Goal: Task Accomplishment & Management: Manage account settings

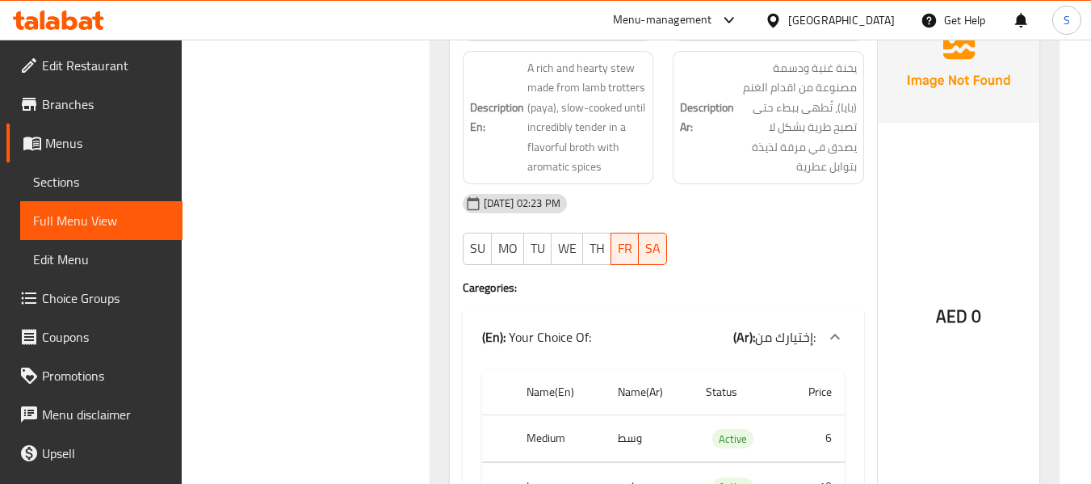
scroll to position [4036, 0]
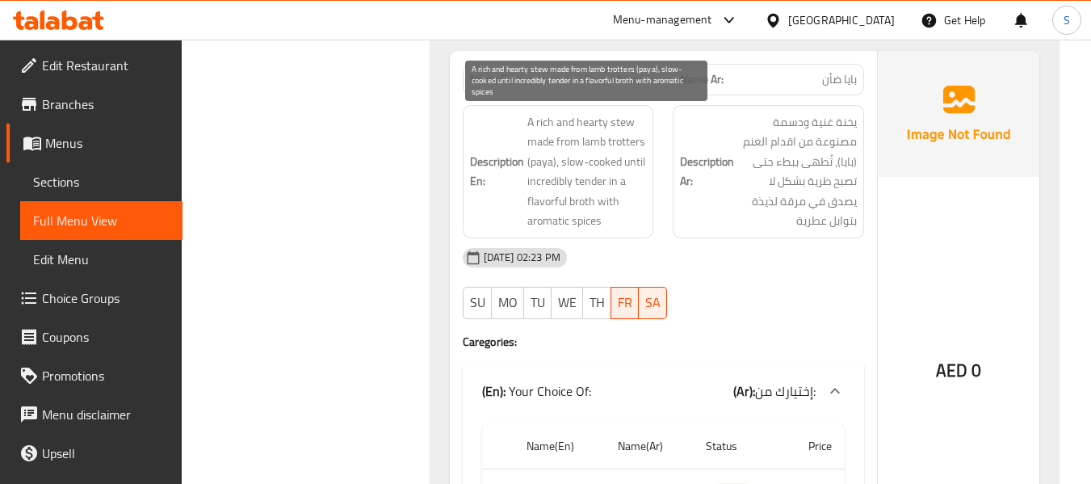
click at [624, 140] on span "A rich and hearty stew made from lamb trotters (paya), slow-cooked until incred…" at bounding box center [586, 171] width 119 height 119
copy span "trotters"
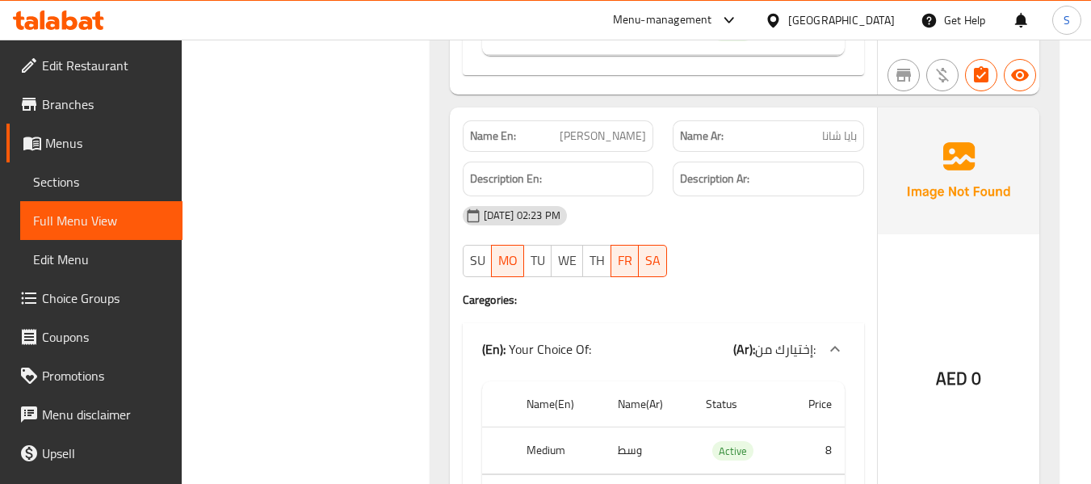
scroll to position [5651, 0]
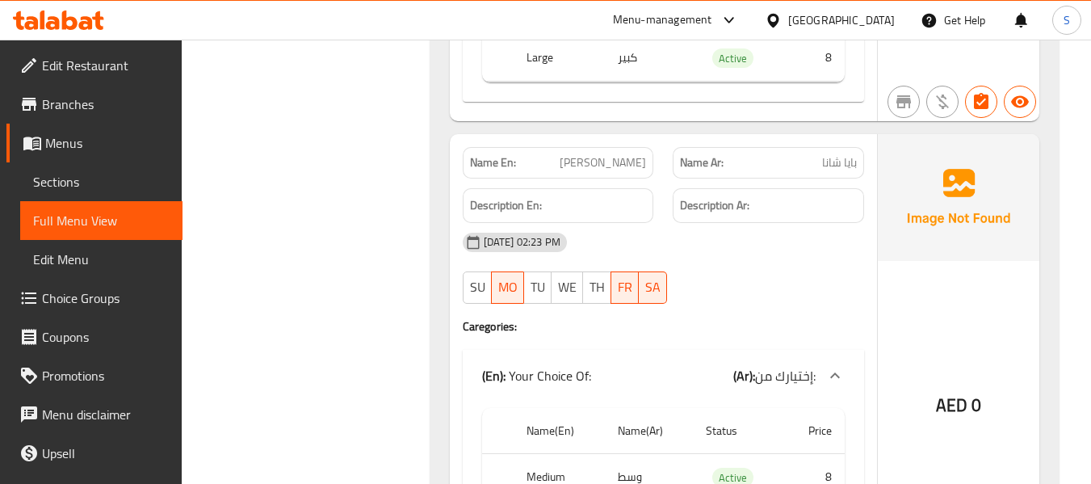
click at [622, 161] on span "Paya Chana" at bounding box center [602, 162] width 86 height 17
drag, startPoint x: 237, startPoint y: 68, endPoint x: 148, endPoint y: 12, distance: 104.8
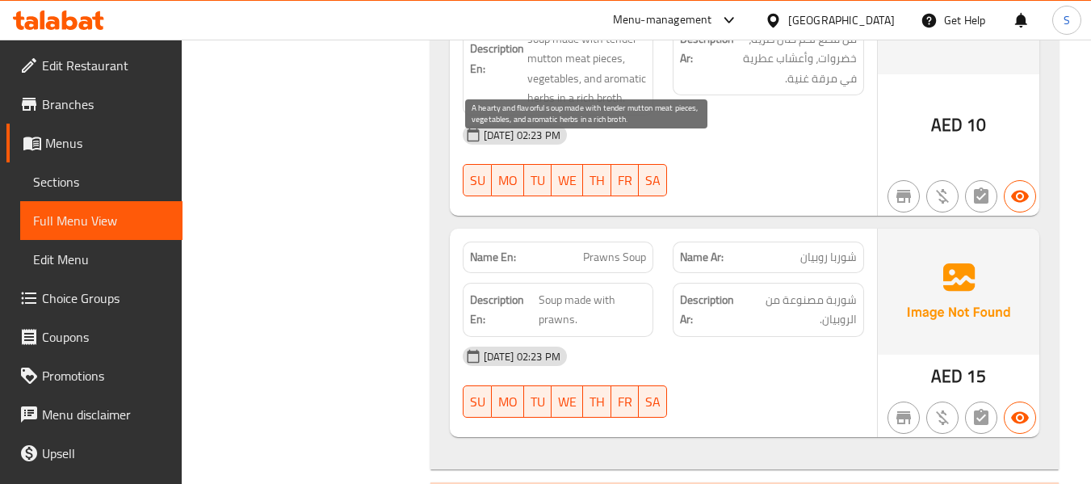
scroll to position [7104, 0]
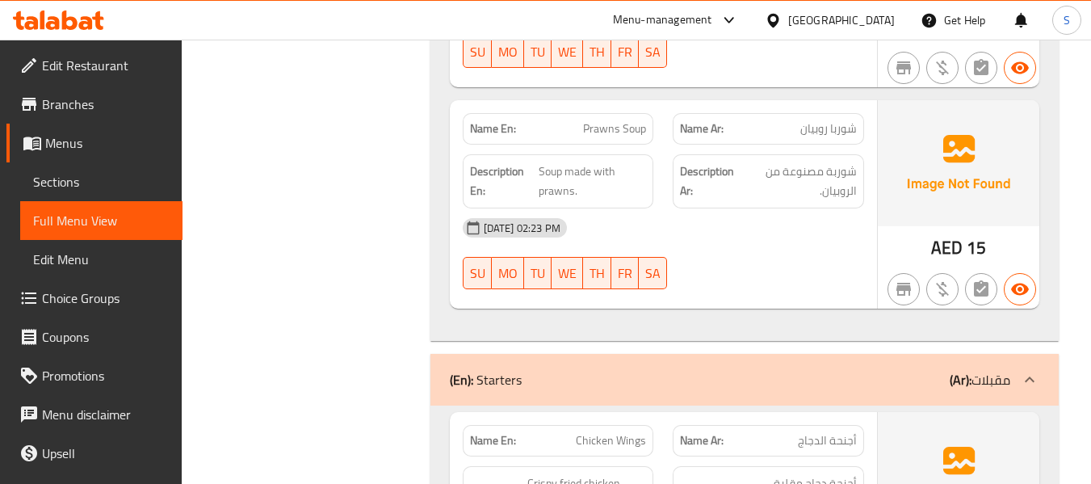
click at [620, 120] on span "Prawns Soup" at bounding box center [614, 128] width 63 height 17
copy span "Prawns Soup"
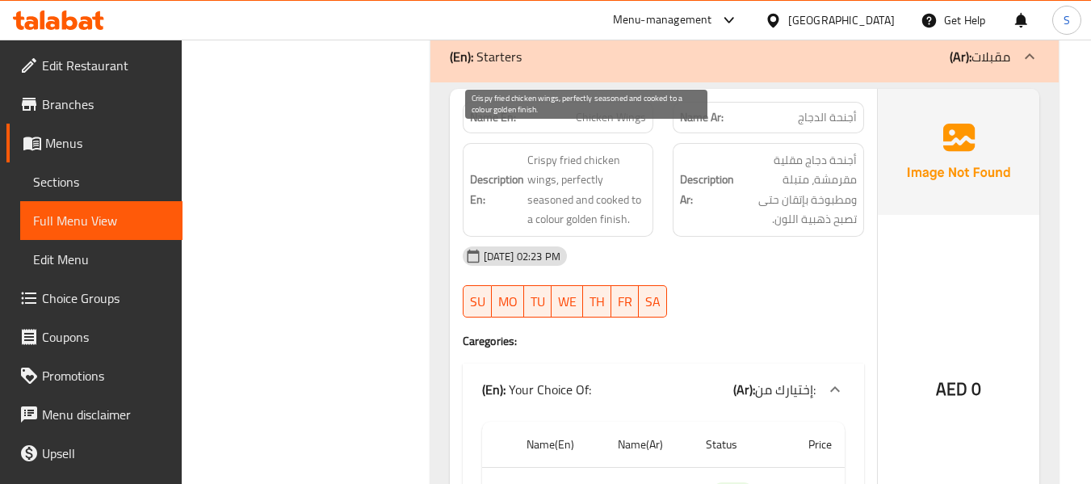
scroll to position [7346, 0]
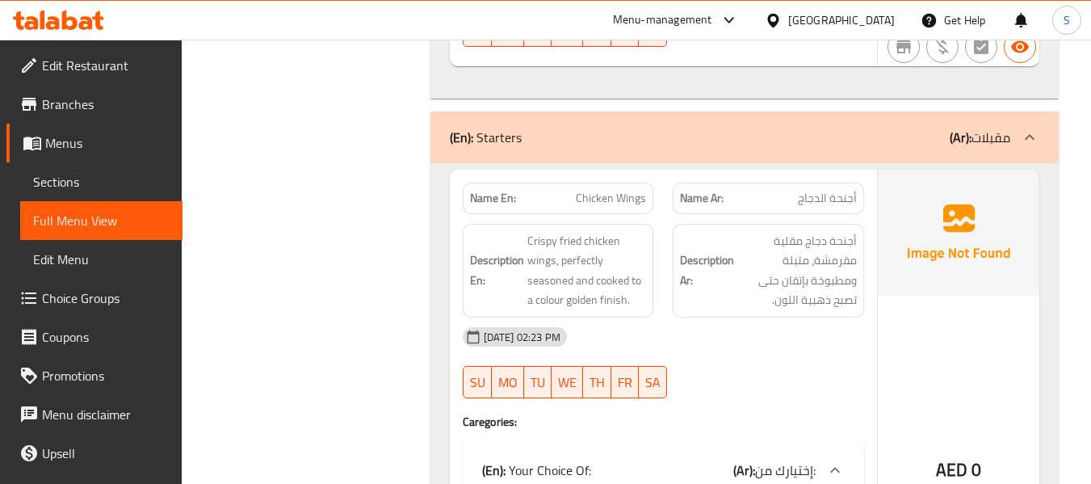
click at [593, 190] on span "Chicken Wings" at bounding box center [611, 198] width 70 height 17
copy span "Chicken Wings"
drag, startPoint x: 403, startPoint y: 153, endPoint x: 434, endPoint y: 127, distance: 40.7
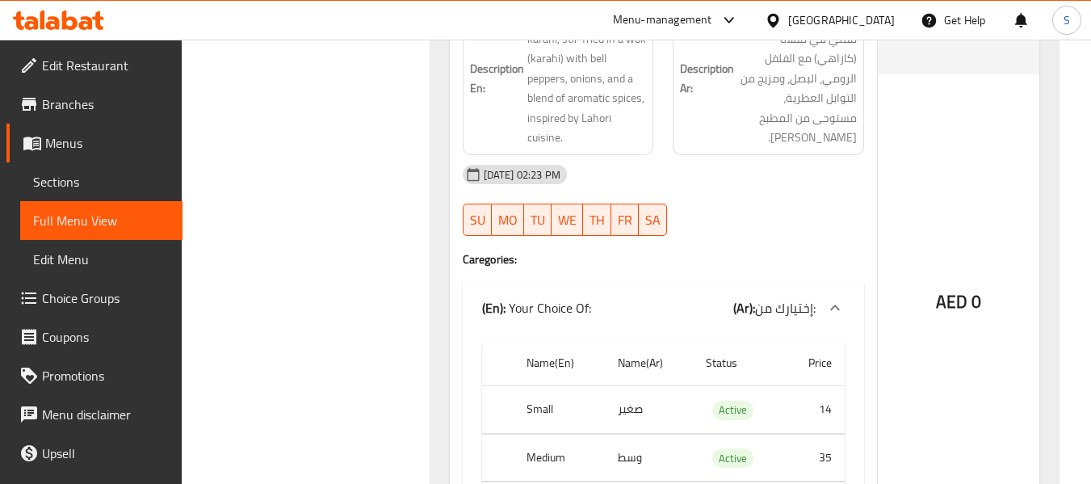
scroll to position [9768, 0]
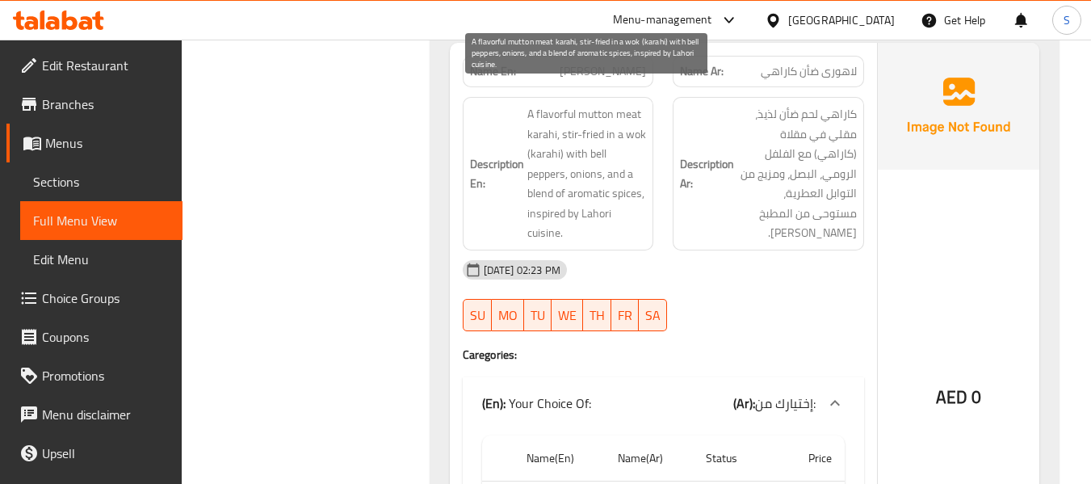
click at [547, 152] on span "A flavorful mutton meat karahi, stir-fried in a wok (karahi) with bell peppers,…" at bounding box center [586, 173] width 119 height 139
click at [624, 172] on span "A flavorful mutton meat karahi, stir-fried in a wok (karahi) with bell peppers,…" at bounding box center [586, 173] width 119 height 139
click at [540, 212] on span "A flavorful mutton meat karahi, stir-fried in a wok (karahi) with bell peppers,…" at bounding box center [586, 173] width 119 height 139
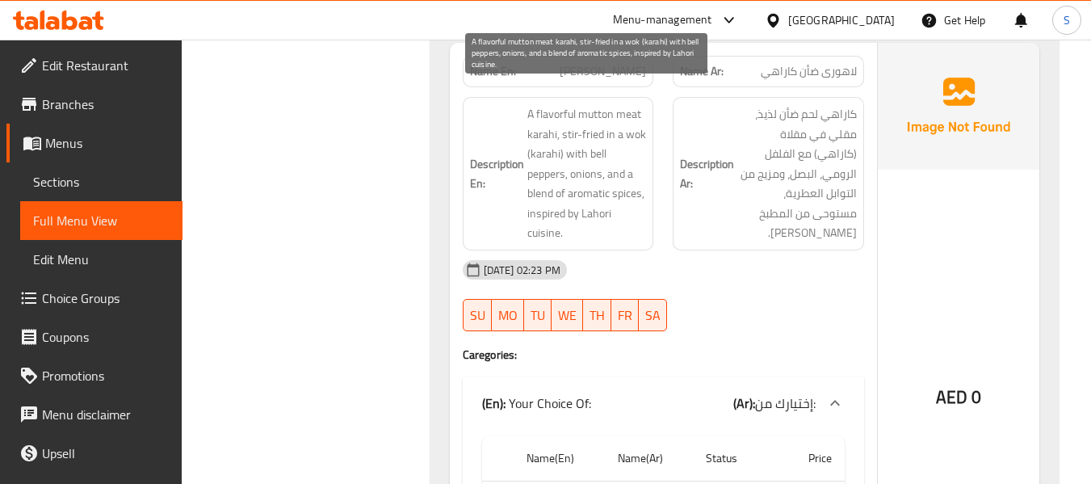
click at [540, 212] on span "A flavorful mutton meat karahi, stir-fried in a wok (karahi) with bell peppers,…" at bounding box center [586, 173] width 119 height 139
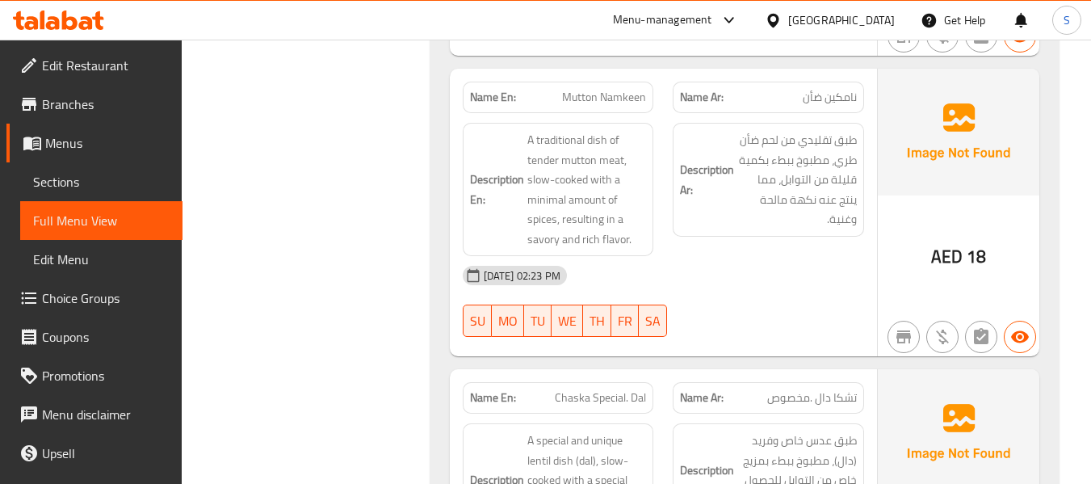
scroll to position [11293, 0]
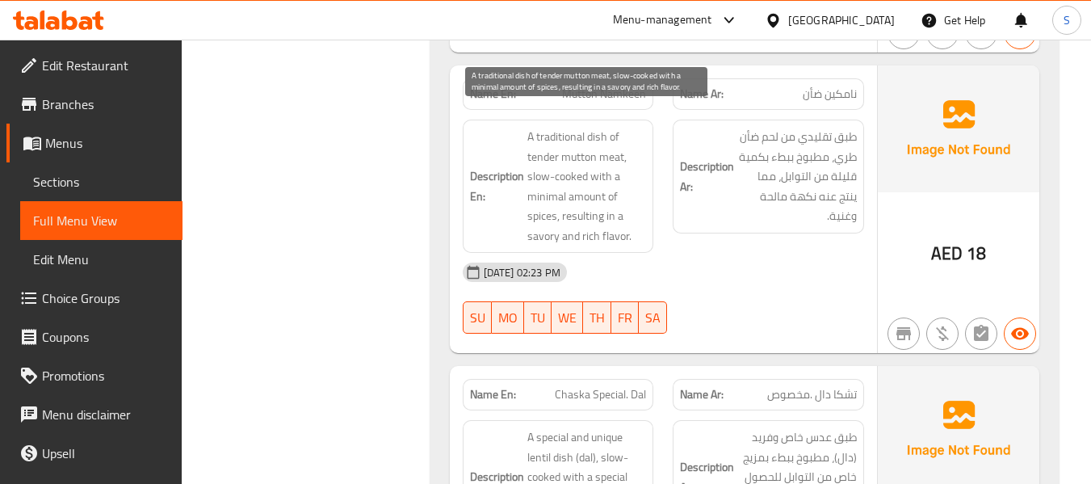
click at [602, 138] on span "A traditional dish of tender mutton meat, slow-cooked with a minimal amount of …" at bounding box center [586, 186] width 119 height 119
click at [540, 195] on span "A traditional dish of tender mutton meat, slow-cooked with a minimal amount of …" at bounding box center [586, 186] width 119 height 119
click at [615, 216] on span "A traditional dish of tender mutton meat, slow-cooked with a minimal amount of …" at bounding box center [586, 186] width 119 height 119
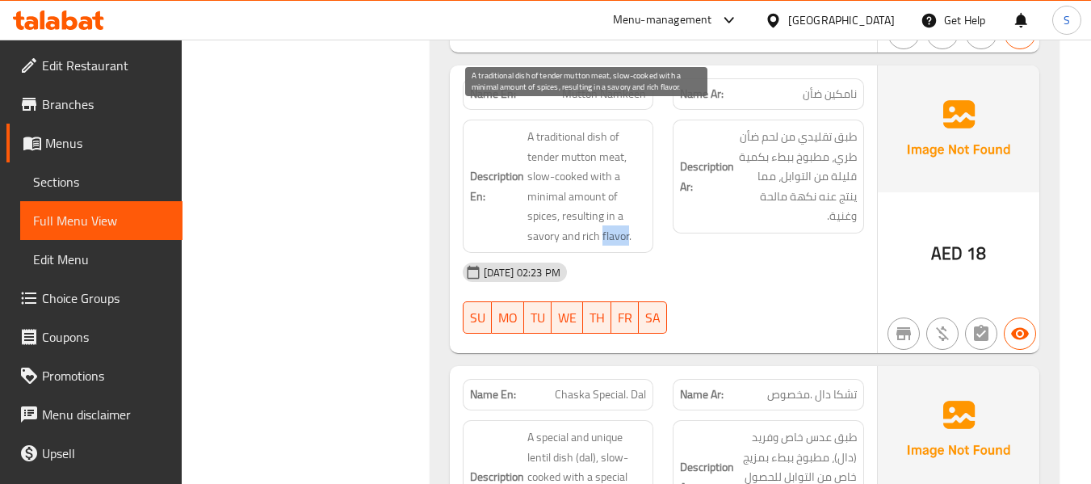
click at [615, 216] on span "A traditional dish of tender mutton meat, slow-cooked with a minimal amount of …" at bounding box center [586, 186] width 119 height 119
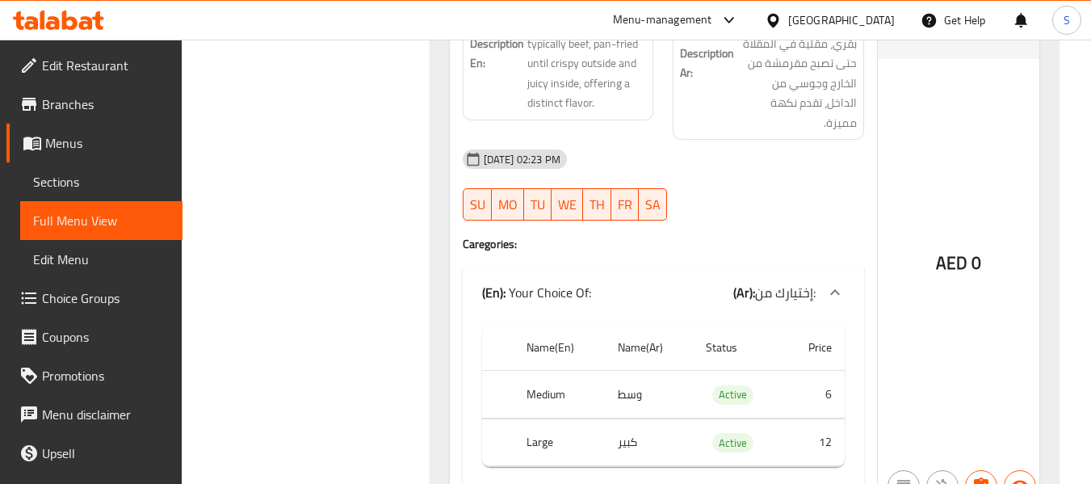
scroll to position [12993, 0]
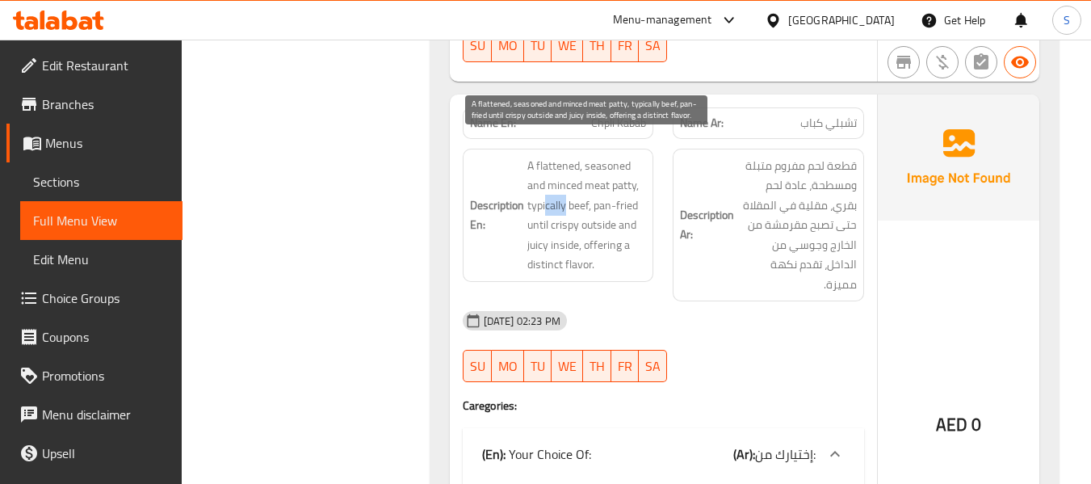
drag, startPoint x: 544, startPoint y: 182, endPoint x: 563, endPoint y: 182, distance: 19.4
click at [563, 182] on span "A flattened, seasoned and minced meat patty, typically beef, pan-fried until cr…" at bounding box center [586, 215] width 119 height 119
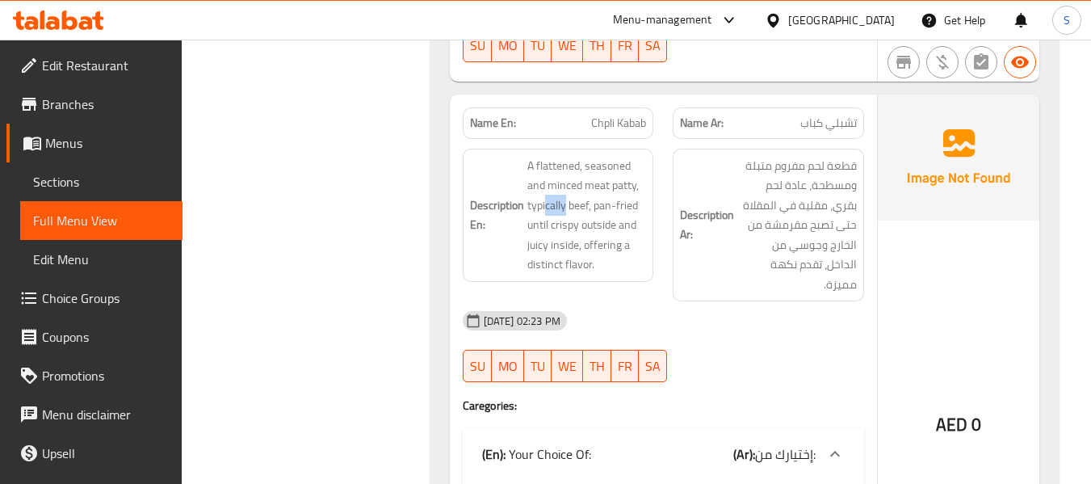
click at [616, 115] on span "Chpli Kabab" at bounding box center [618, 123] width 55 height 17
copy span "Chpli Kabab"
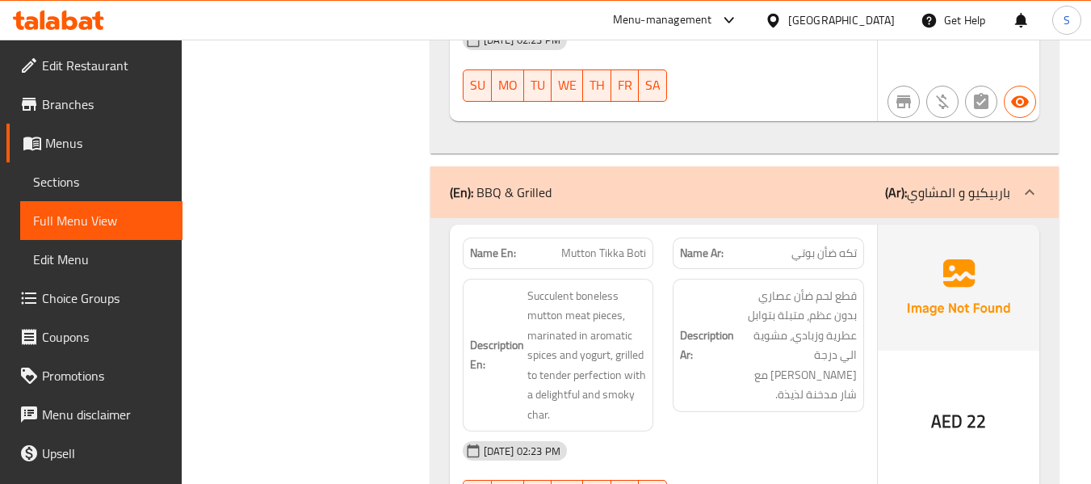
scroll to position [18617, 0]
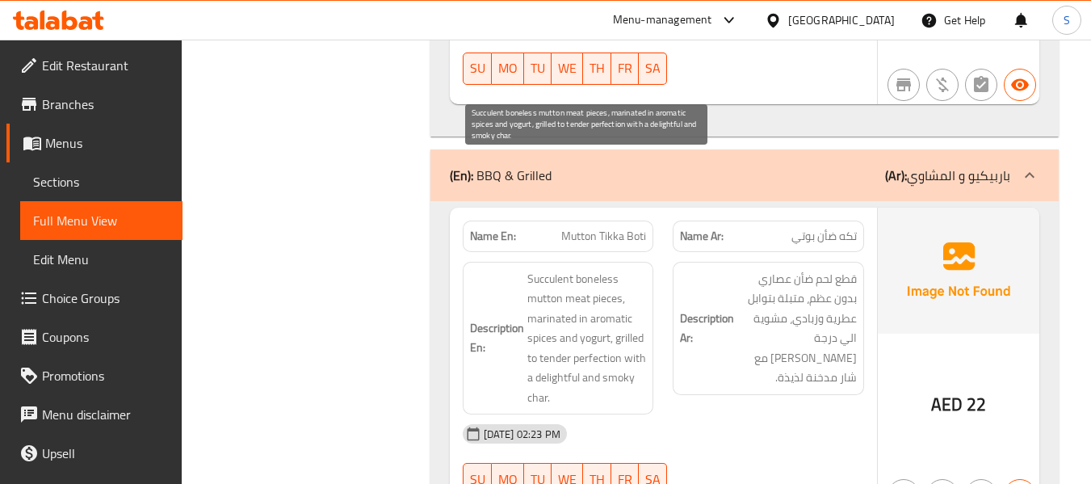
click at [590, 269] on span "Succulent boneless mutton meat pieces, marinated in aromatic spices and yogurt,…" at bounding box center [586, 338] width 119 height 139
click at [543, 288] on span "Succulent boneless mutton meat pieces, marinated in aromatic spices and yogurt,…" at bounding box center [586, 338] width 119 height 139
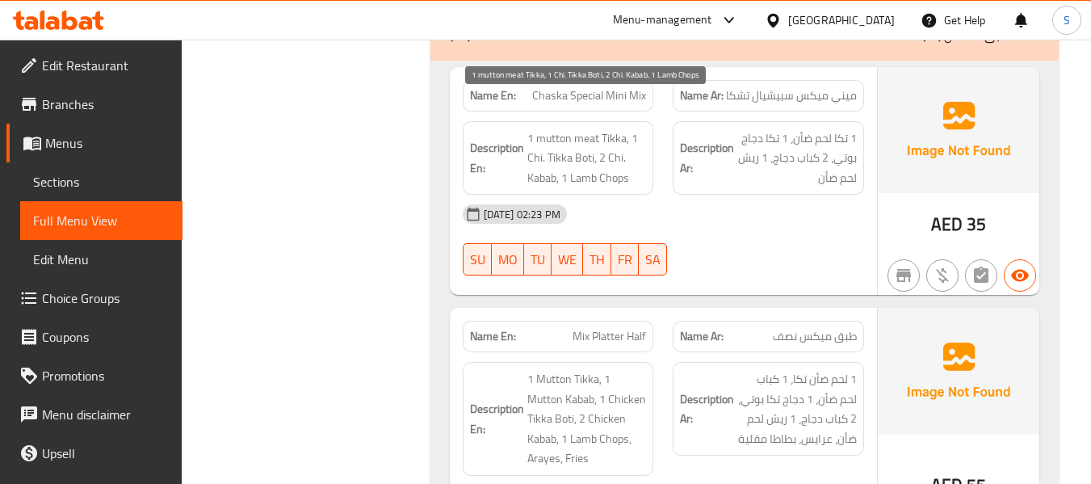
scroll to position [21553, 0]
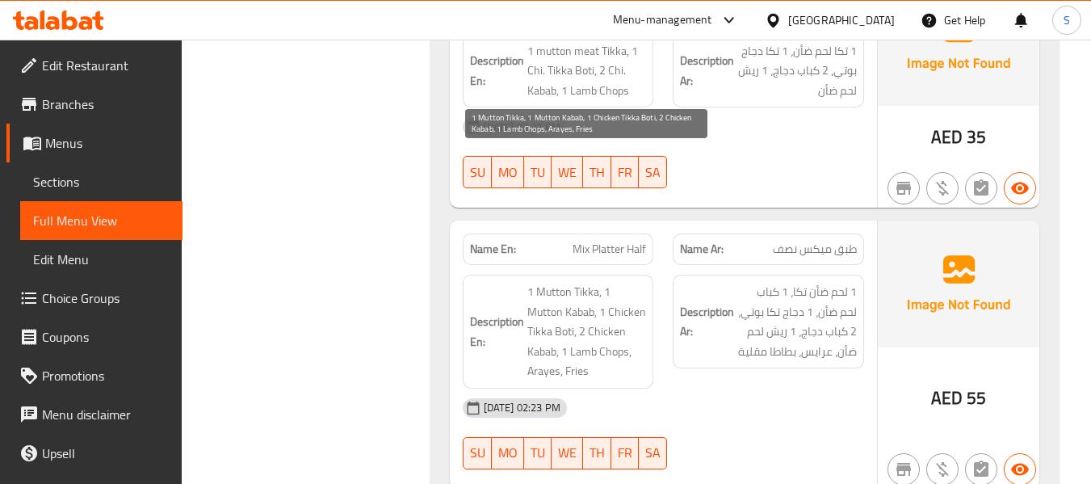
click at [576, 282] on span "1 Mutton Tikka, 1 Mutton Kabab, 1 Chicken Tikka Boti, 2 Chicken Kabab, 1 Lamb C…" at bounding box center [586, 331] width 119 height 99
click at [564, 282] on span "1 Mutton Tikka, 1 Mutton Kabab, 1 Chicken Tikka Boti, 2 Chicken Kabab, 1 Lamb C…" at bounding box center [586, 331] width 119 height 99
click at [575, 282] on span "1 Mutton Tikka, 1 Mutton Kabab, 1 Chicken Tikka Boti, 2 Chicken Kabab, 1 Lamb C…" at bounding box center [586, 331] width 119 height 99
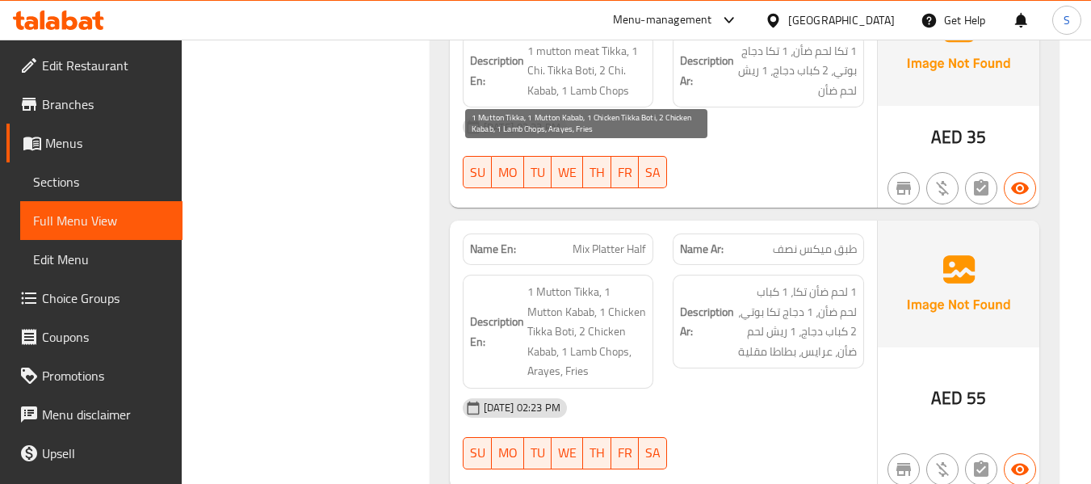
click at [575, 282] on span "1 Mutton Tikka, 1 Mutton Kabab, 1 Chicken Tikka Boti, 2 Chicken Kabab, 1 Lamb C…" at bounding box center [586, 331] width 119 height 99
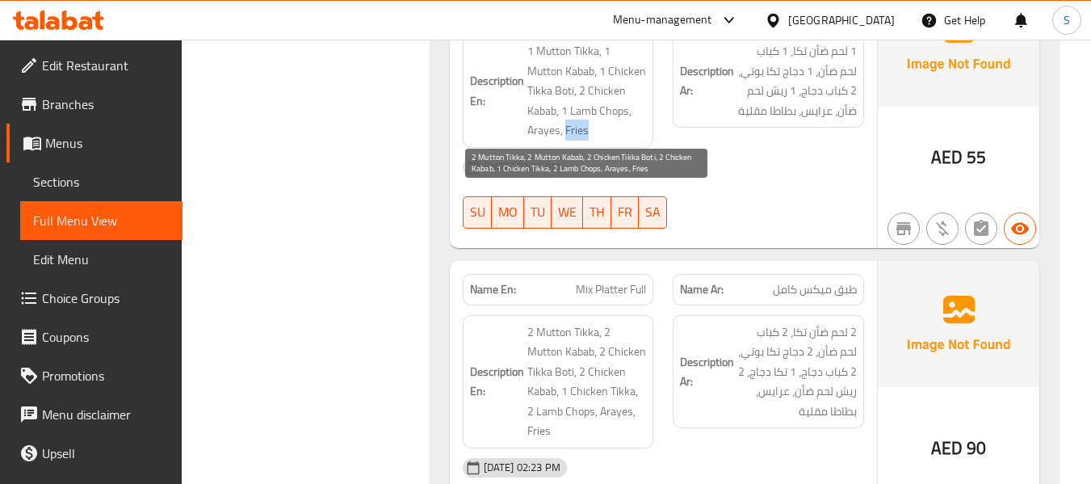
scroll to position [21795, 0]
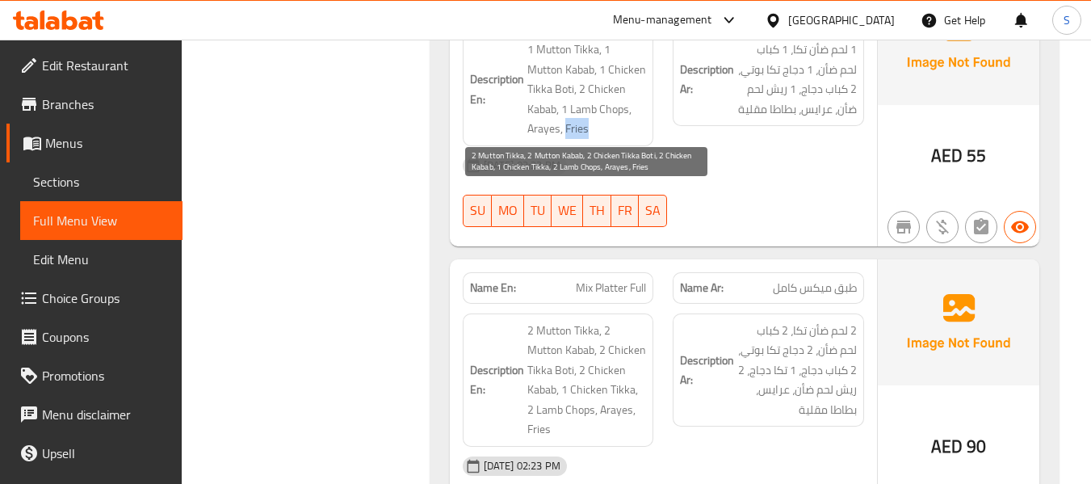
click at [569, 320] on span "2 Mutton Tikka, 2 Mutton Kabab, 2 Chicken Tikka Boti, 2 Chicken Kabab, 1 Chicke…" at bounding box center [586, 379] width 119 height 119
click at [560, 320] on span "2 Mutton Tikka, 2 Mutton Kabab, 2 Chicken Tikka Boti, 2 Chicken Kabab, 1 Chicke…" at bounding box center [586, 379] width 119 height 119
click at [561, 320] on span "2 Mutton Tikka, 2 Mutton Kabab, 2 Chicken Tikka Boti, 2 Chicken Kabab, 1 Chicke…" at bounding box center [586, 379] width 119 height 119
click at [542, 320] on span "2 Mutton Tikka, 2 Mutton Kabab, 2 Chicken Tikka Boti, 2 Chicken Kabab, 1 Chicke…" at bounding box center [586, 379] width 119 height 119
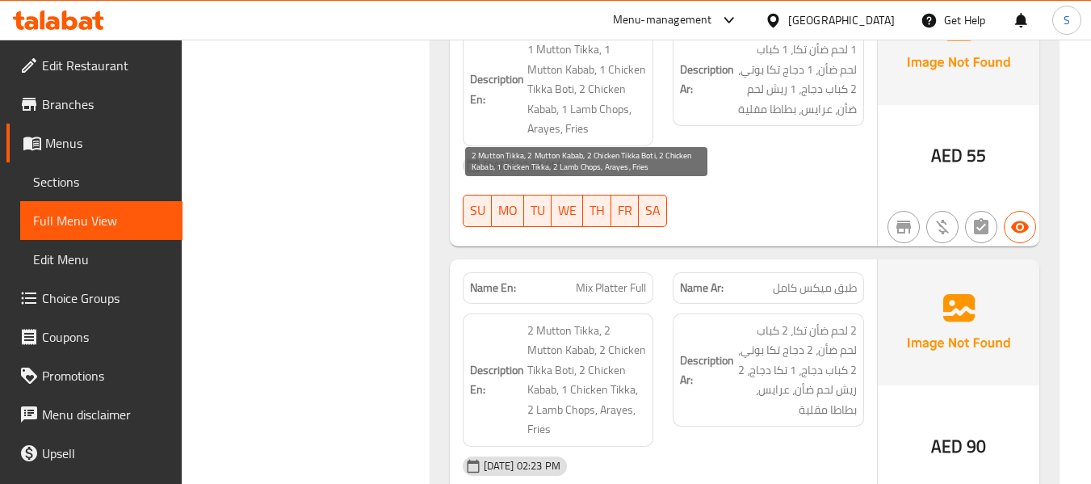
click at [542, 320] on span "2 Mutton Tikka, 2 Mutton Kabab, 2 Chicken Tikka Boti, 2 Chicken Kabab, 1 Chicke…" at bounding box center [586, 379] width 119 height 119
click at [623, 320] on span "2 Mutton Tikka, 2 Mutton Kabab, 2 Chicken Tikka Boti, 2 Chicken Kabab, 1 Chicke…" at bounding box center [586, 379] width 119 height 119
click at [569, 320] on span "2 Mutton Tikka, 2 Mutton Kabab, 2 Chicken Tikka Boti, 2 Chicken Kabab, 1 Chicke…" at bounding box center [586, 379] width 119 height 119
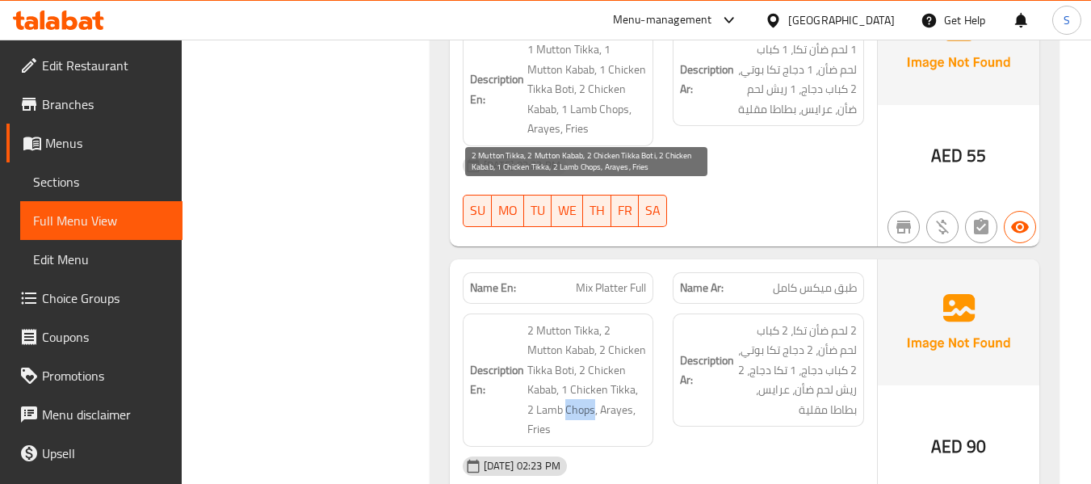
click at [540, 320] on span "2 Mutton Tikka, 2 Mutton Kabab, 2 Chicken Tikka Boti, 2 Chicken Kabab, 1 Chicke…" at bounding box center [586, 379] width 119 height 119
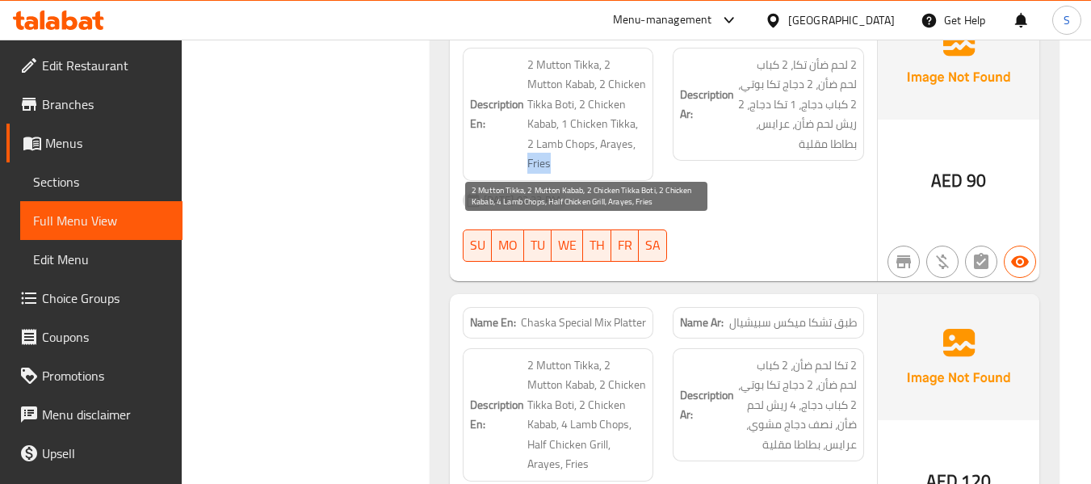
scroll to position [22118, 0]
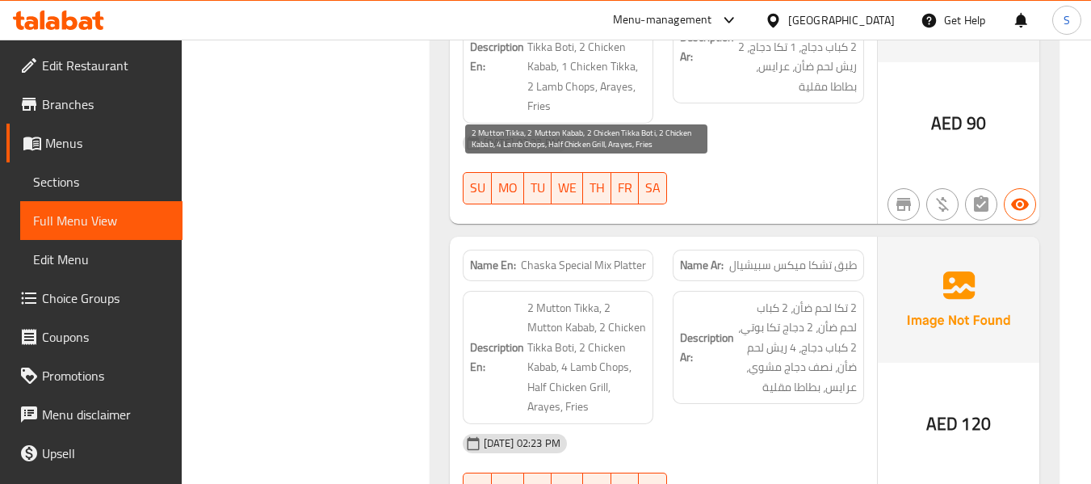
click at [559, 298] on span "2 Mutton Tikka, 2 Mutton Kabab, 2 Chicken Tikka Boti, 2 Chicken Kabab, 4 Lamb C…" at bounding box center [586, 357] width 119 height 119
click at [622, 298] on span "2 Mutton Tikka, 2 Mutton Kabab, 2 Chicken Tikka Boti, 2 Chicken Kabab, 4 Lamb C…" at bounding box center [586, 357] width 119 height 119
click at [568, 298] on span "2 Mutton Tikka, 2 Mutton Kabab, 2 Chicken Tikka Boti, 2 Chicken Kabab, 4 Lamb C…" at bounding box center [586, 357] width 119 height 119
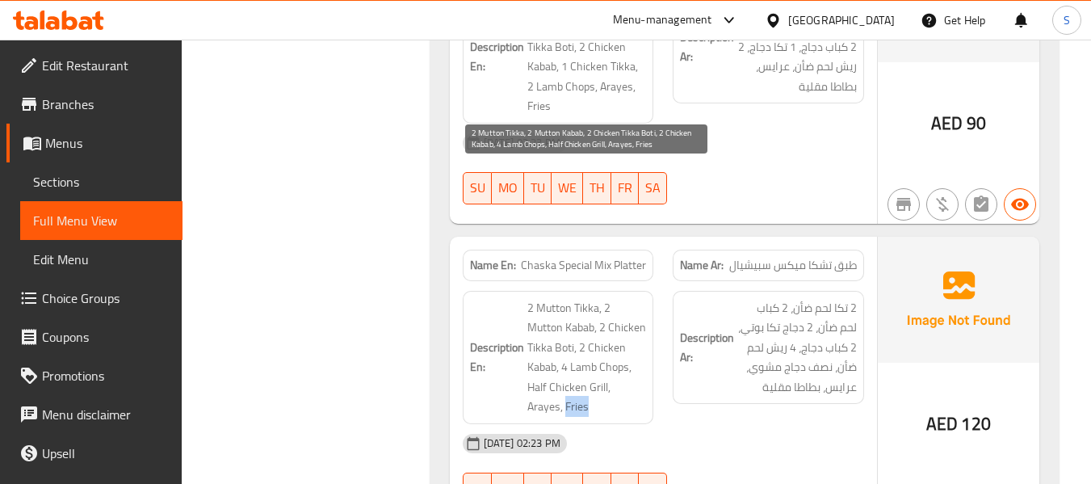
click at [569, 298] on span "2 Mutton Tikka, 2 Mutton Kabab, 2 Chicken Tikka Boti, 2 Chicken Kabab, 4 Lamb C…" at bounding box center [586, 357] width 119 height 119
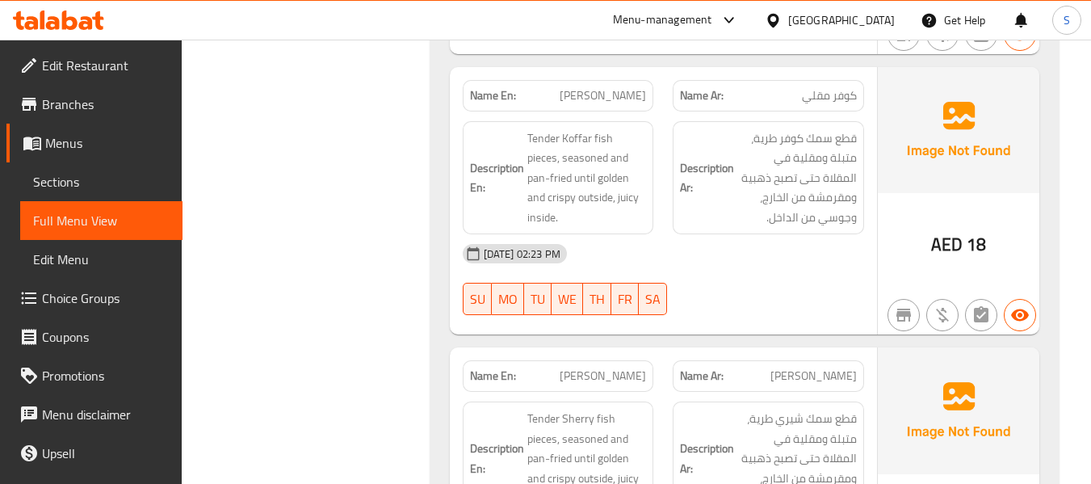
scroll to position [23894, 0]
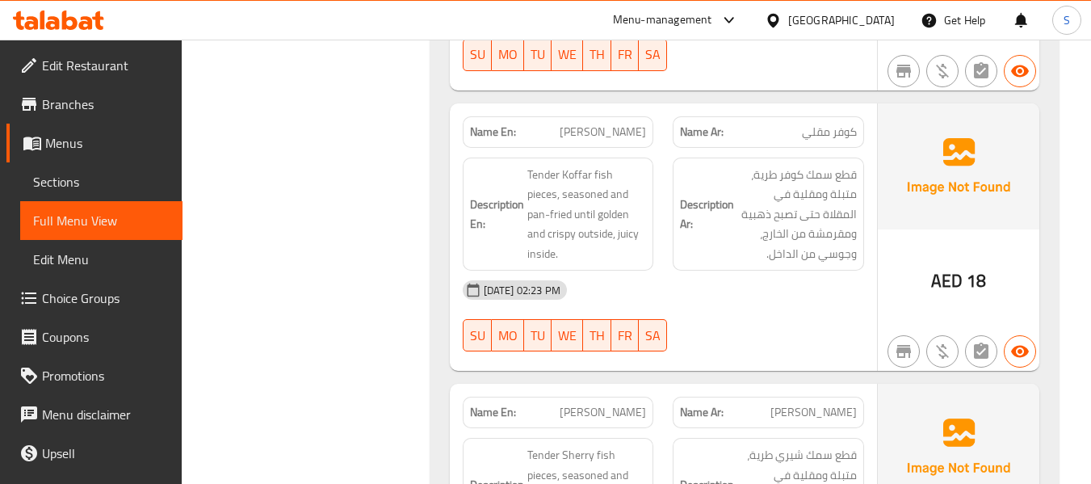
click at [618, 404] on span "Sherry Fry" at bounding box center [602, 412] width 86 height 17
copy span "Sherry Fry"
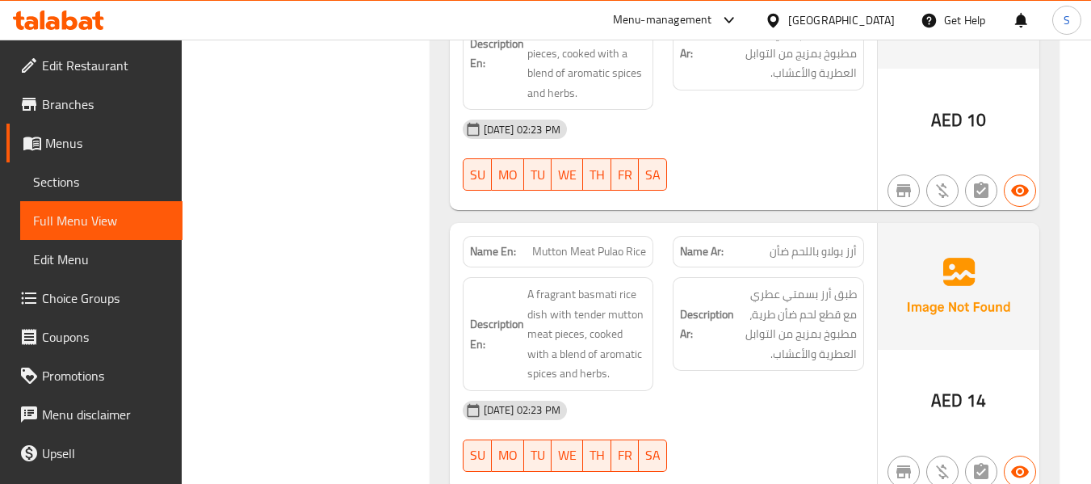
scroll to position [25508, 0]
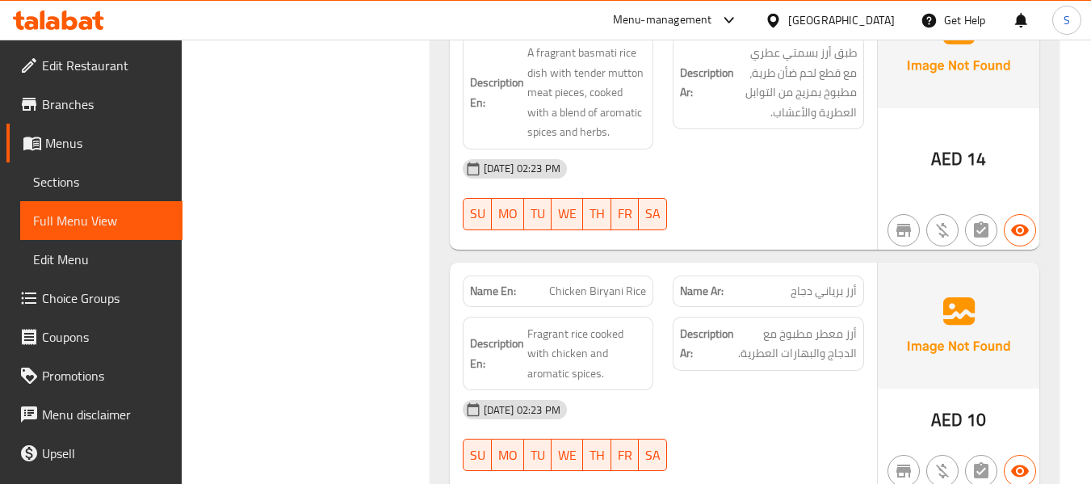
click at [584, 283] on span "Chicken Biryani Rice" at bounding box center [597, 291] width 97 height 17
copy span "Chicken Biryani Rice"
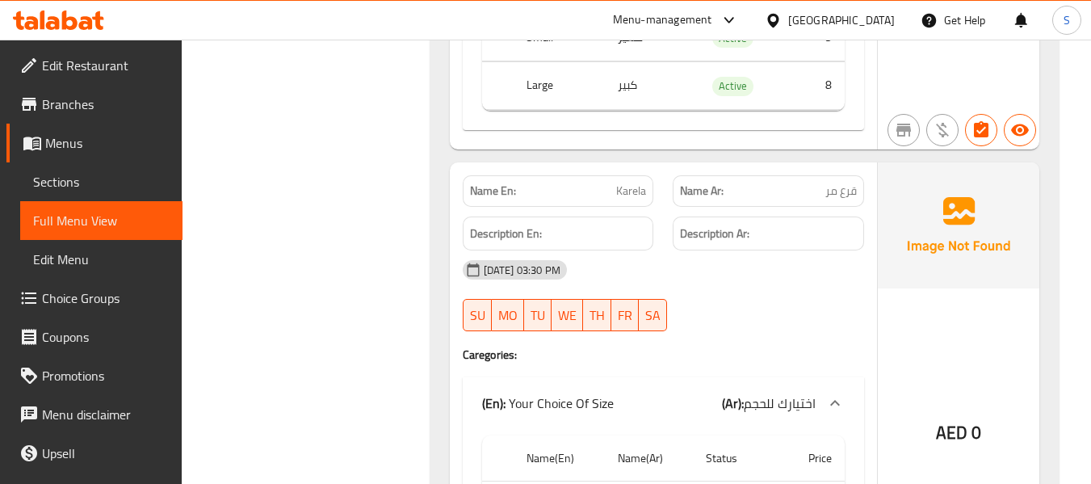
scroll to position [30340, 0]
click at [620, 182] on span "Karela" at bounding box center [631, 190] width 30 height 17
copy span "Karela"
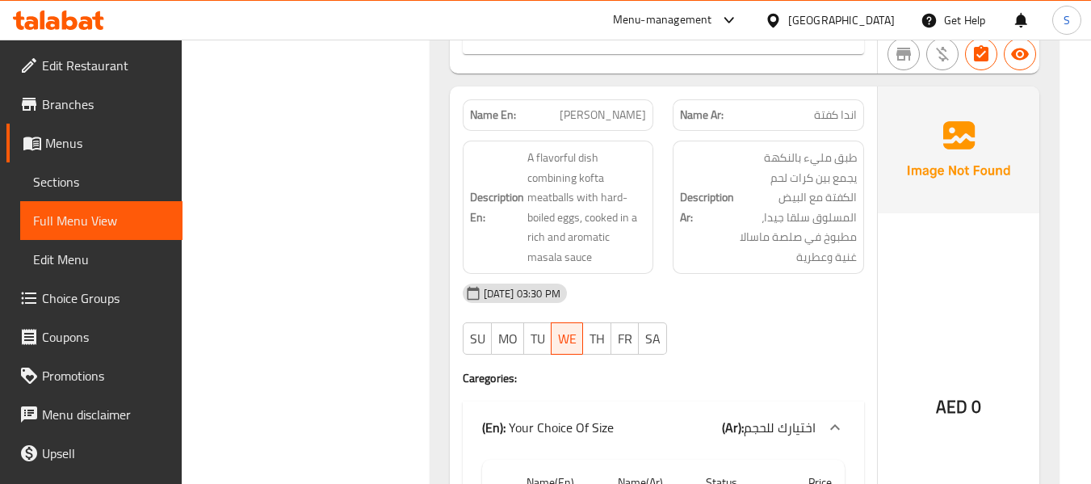
scroll to position [31793, 0]
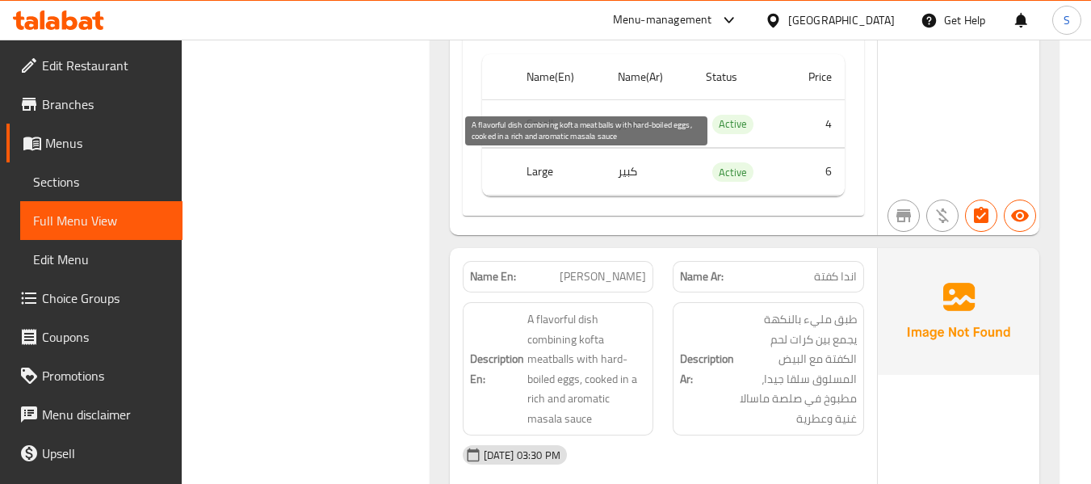
click at [563, 309] on span "A flavorful dish combining kofta meatballs with hard-boiled eggs, cooked in a r…" at bounding box center [586, 368] width 119 height 119
click at [539, 309] on span "A flavorful dish combining kofta meatballs with hard-boiled eggs, cooked in a r…" at bounding box center [586, 368] width 119 height 119
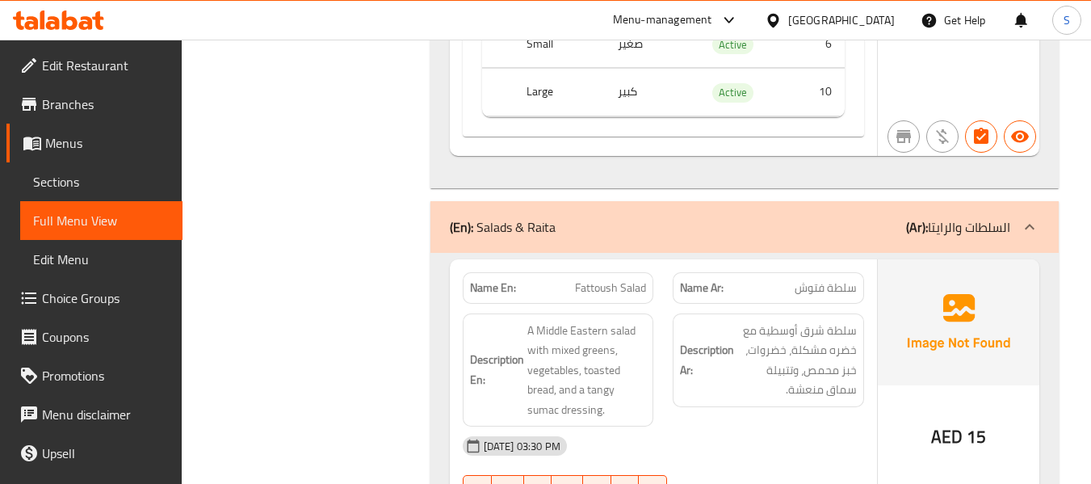
scroll to position [32601, 0]
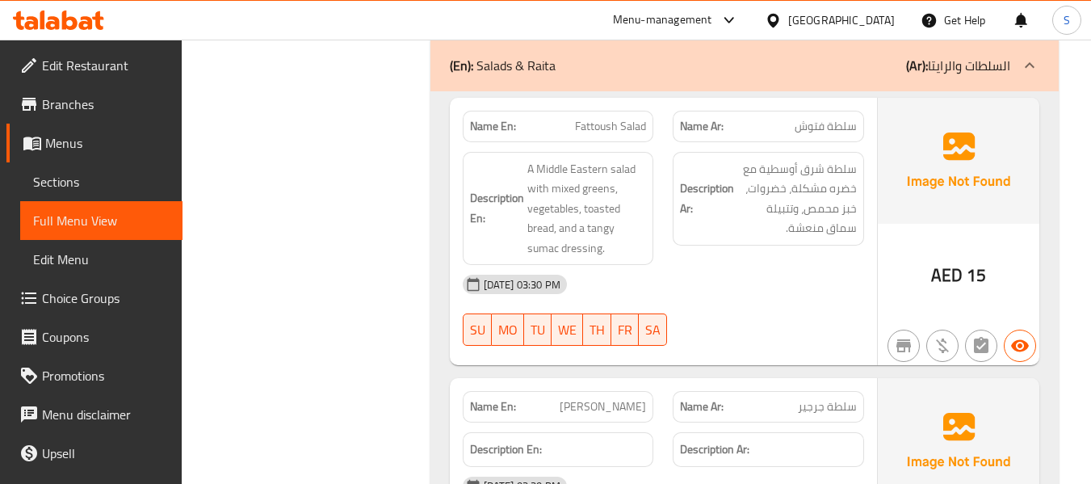
click at [607, 398] on span "Jarjeer Salad" at bounding box center [602, 406] width 86 height 17
copy span "Jarjeer Salad"
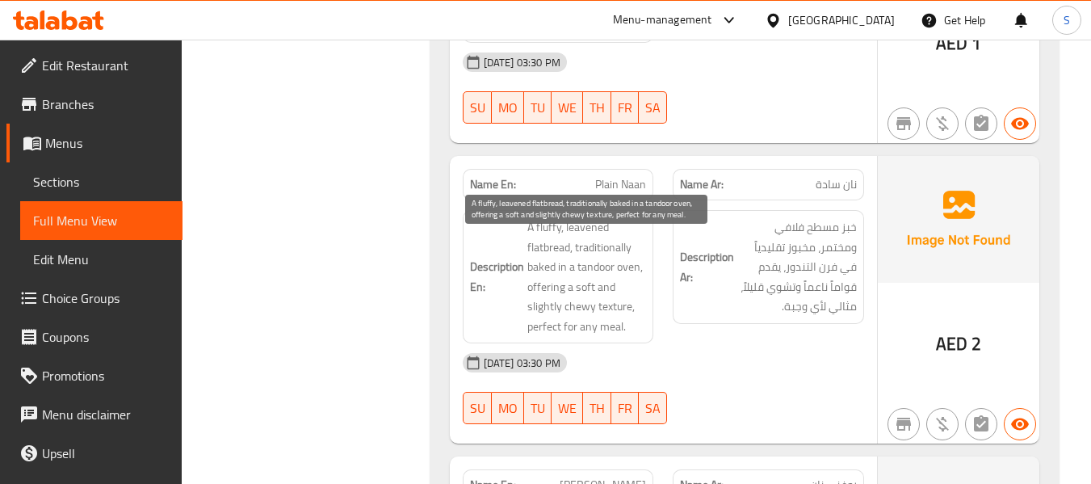
scroll to position [36072, 0]
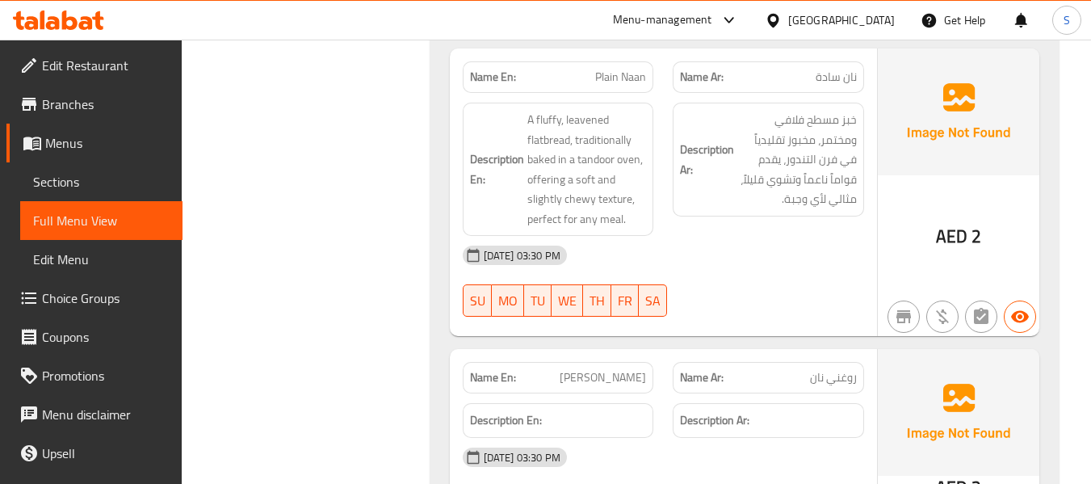
click at [597, 369] on span "Roghni Naan" at bounding box center [602, 377] width 86 height 17
copy span "Roghni Naan"
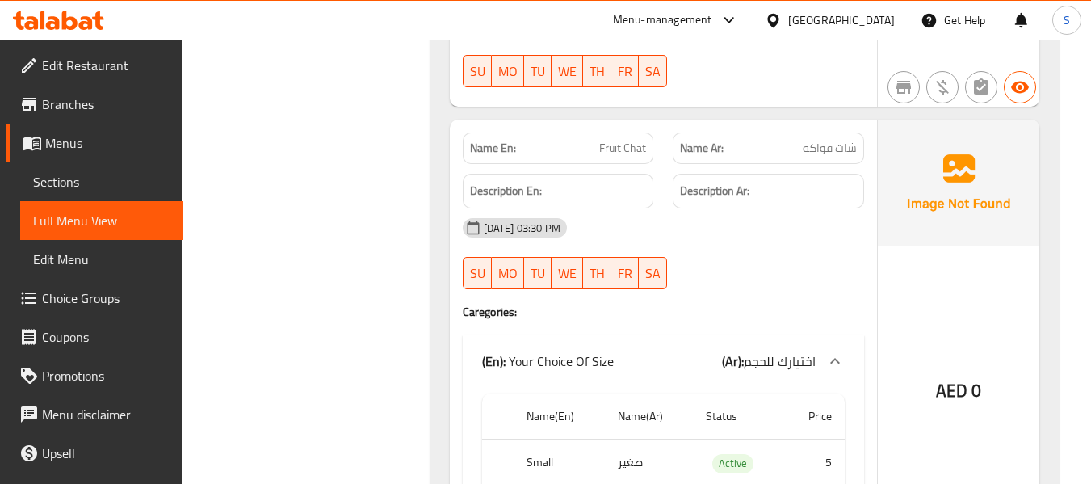
scroll to position [38736, 0]
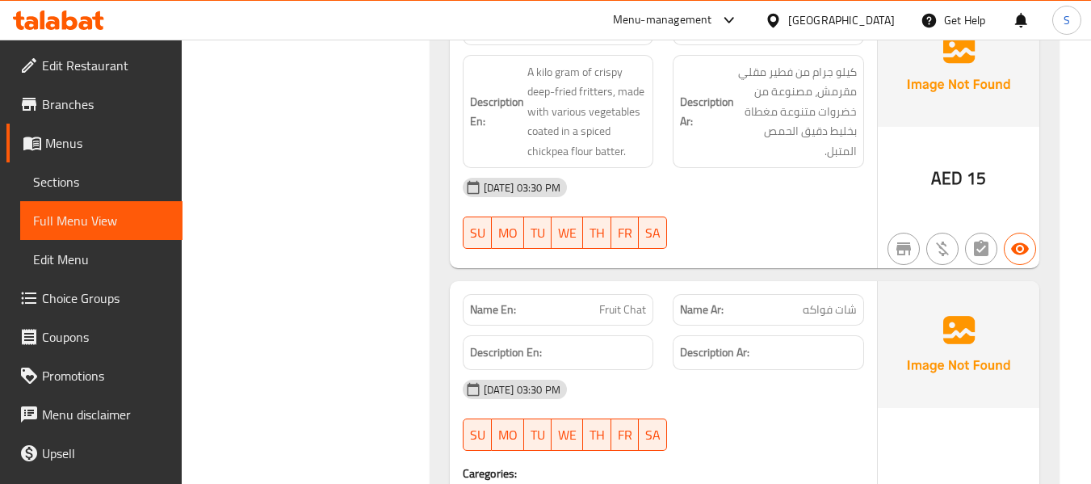
click at [623, 301] on span "Fruit Chat" at bounding box center [622, 309] width 47 height 17
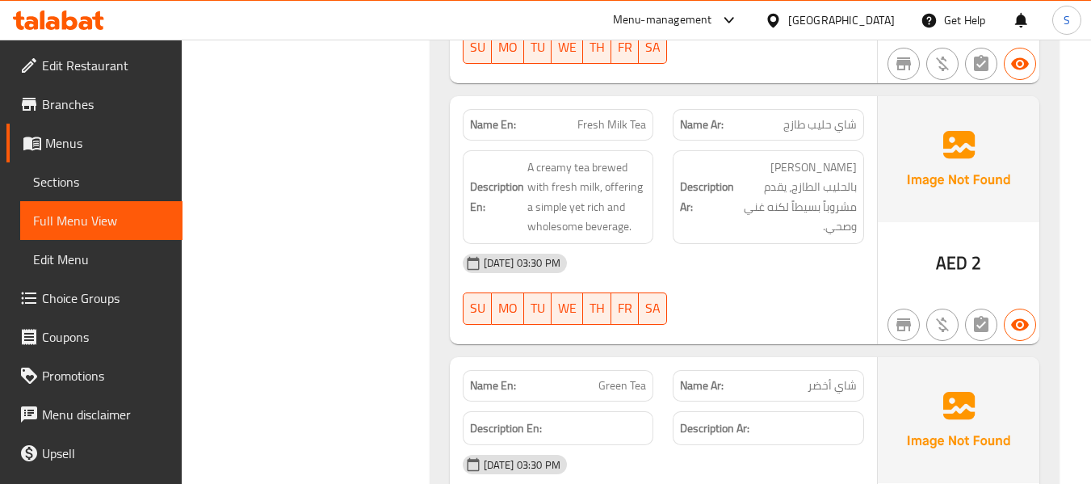
scroll to position [42207, 0]
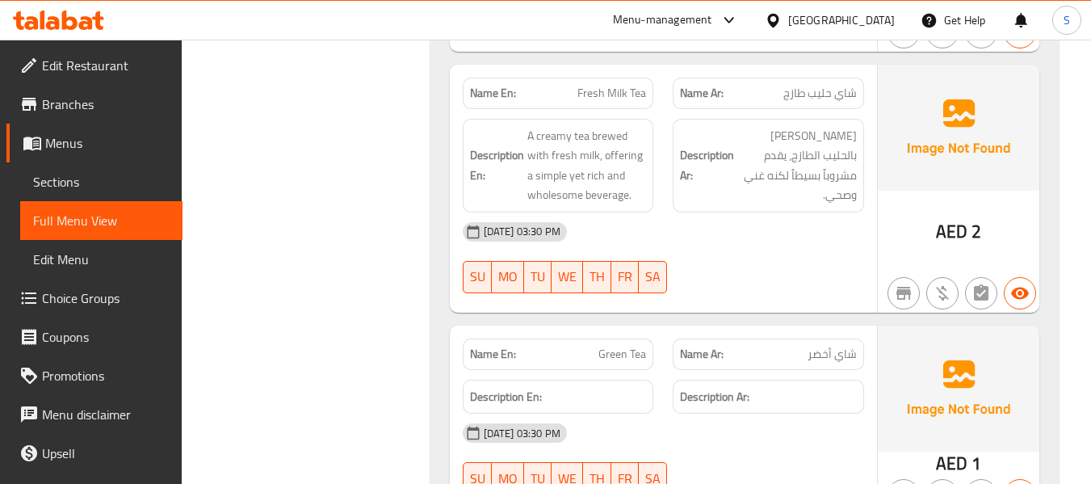
click at [621, 345] on span "Green Tea" at bounding box center [622, 353] width 48 height 17
copy span "Green Tea"
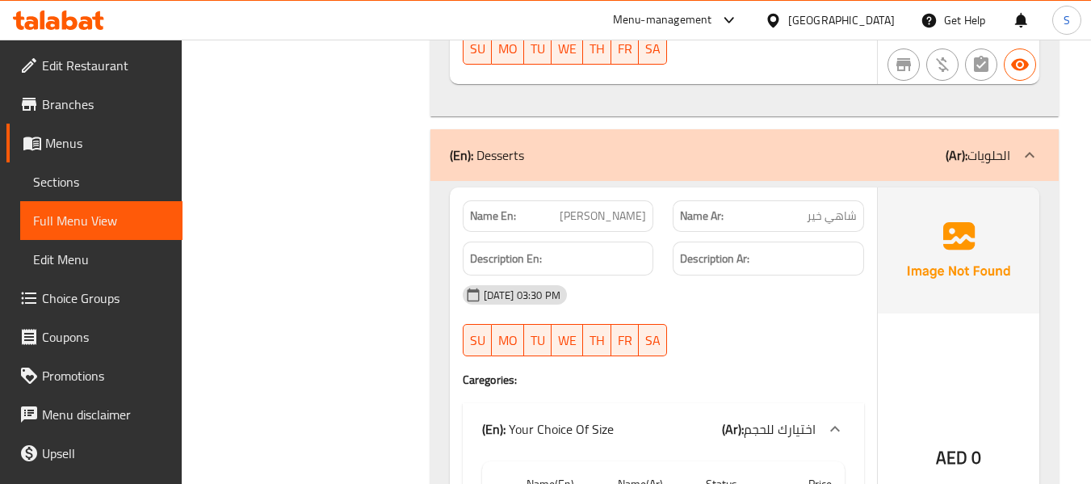
scroll to position [43337, 0]
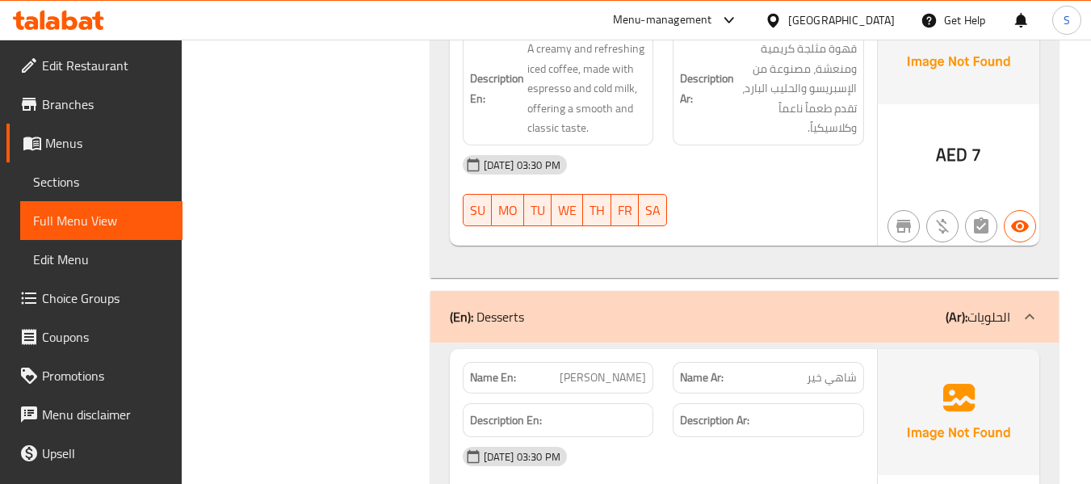
click at [624, 369] on span "Shahi Kheer" at bounding box center [602, 377] width 86 height 17
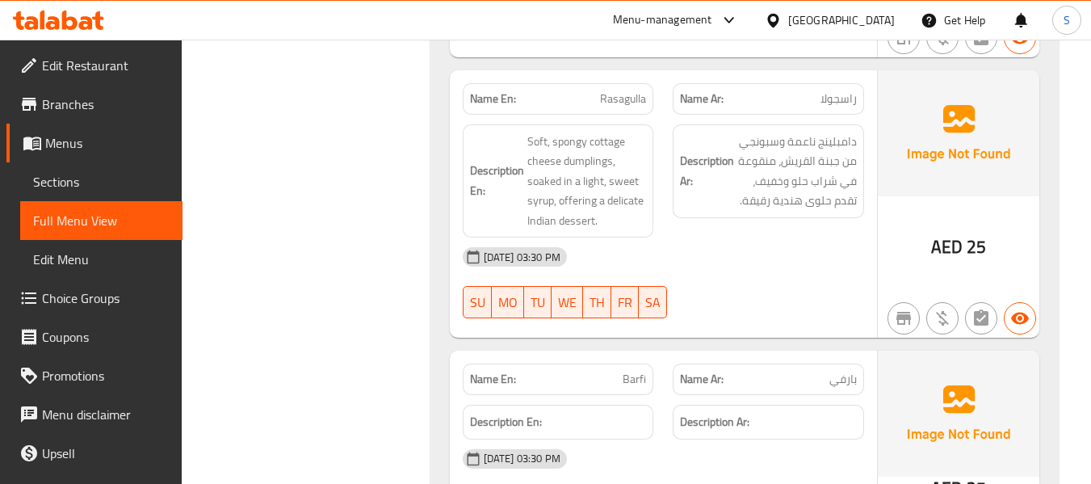
scroll to position [44386, 0]
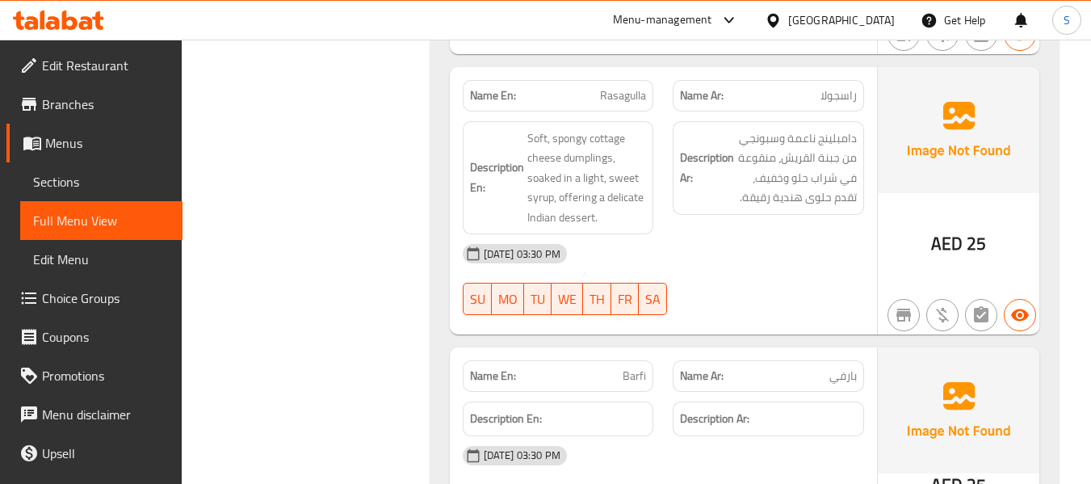
click at [627, 360] on div "Name En: Barfi" at bounding box center [558, 375] width 191 height 31
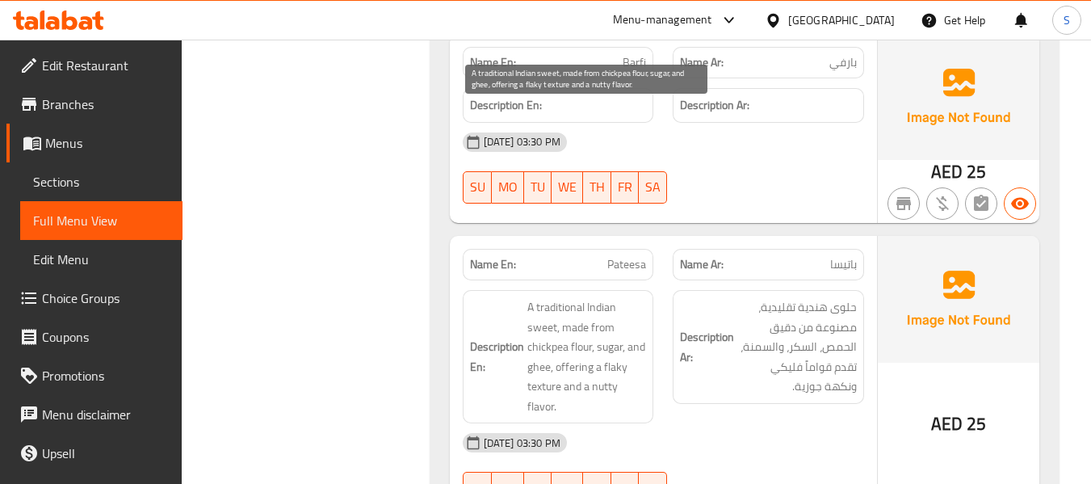
scroll to position [44871, 0]
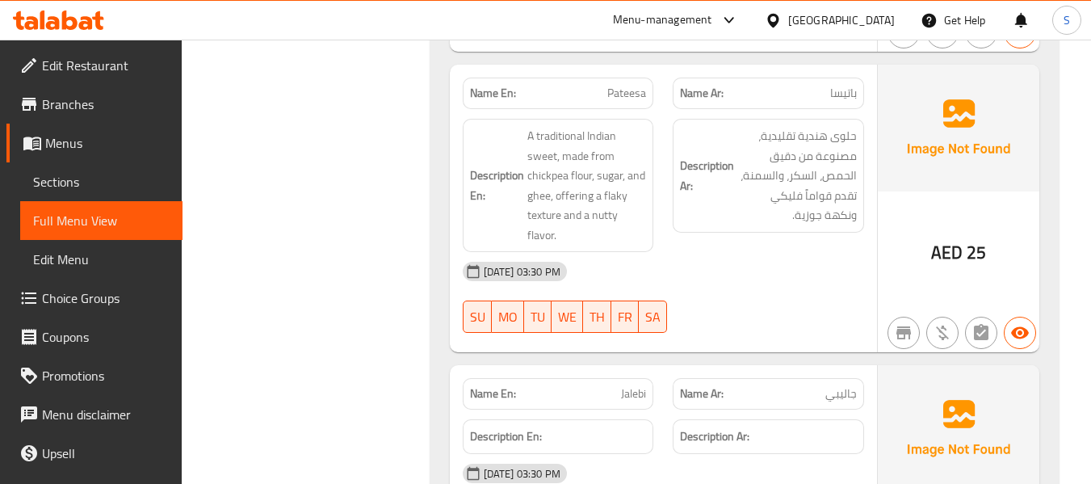
click at [637, 385] on span "Jalebi" at bounding box center [633, 393] width 25 height 17
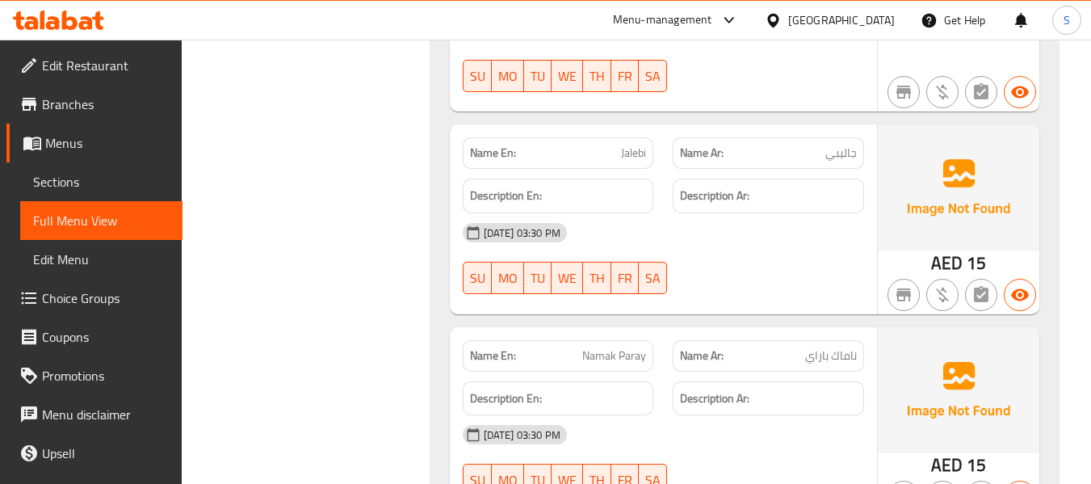
scroll to position [45113, 0]
click at [606, 345] on span "Namak Paray" at bounding box center [614, 353] width 64 height 17
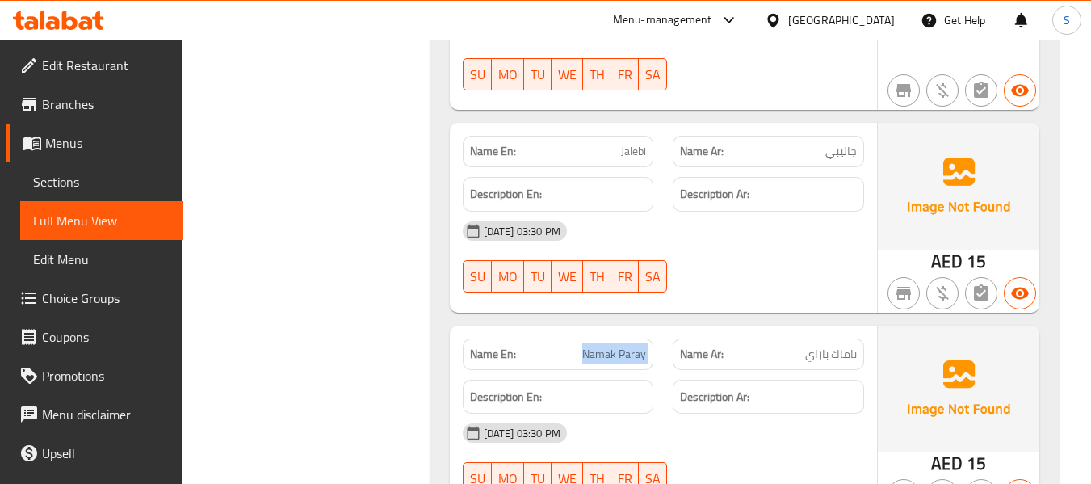
click at [606, 345] on span "Namak Paray" at bounding box center [614, 353] width 64 height 17
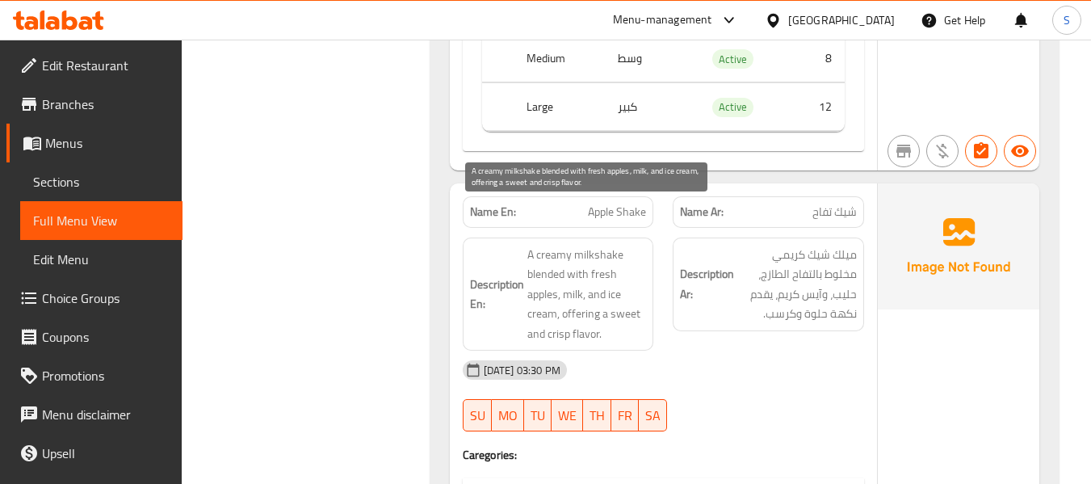
scroll to position [47292, 0]
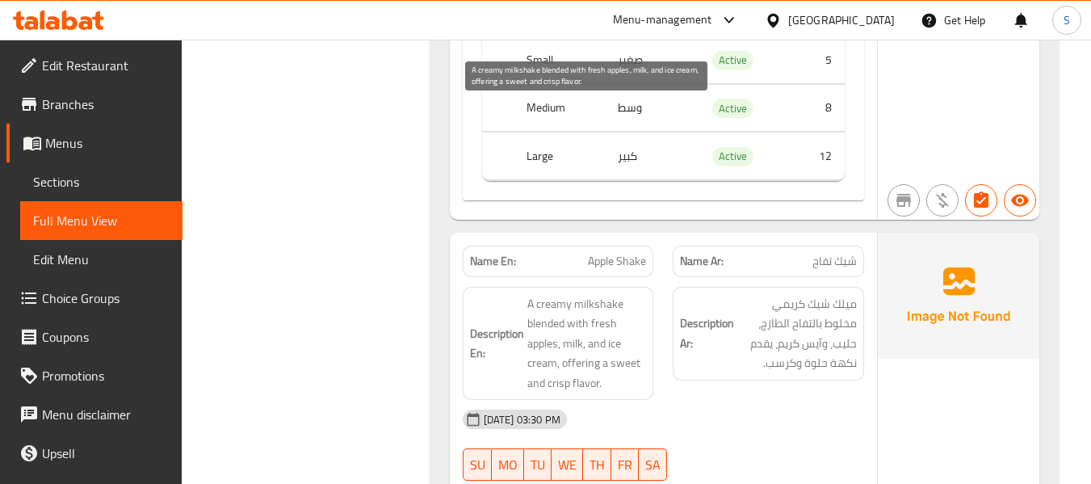
click at [547, 294] on span "A creamy milkshake blended with fresh apples, milk, and ice cream, offering a s…" at bounding box center [586, 343] width 119 height 99
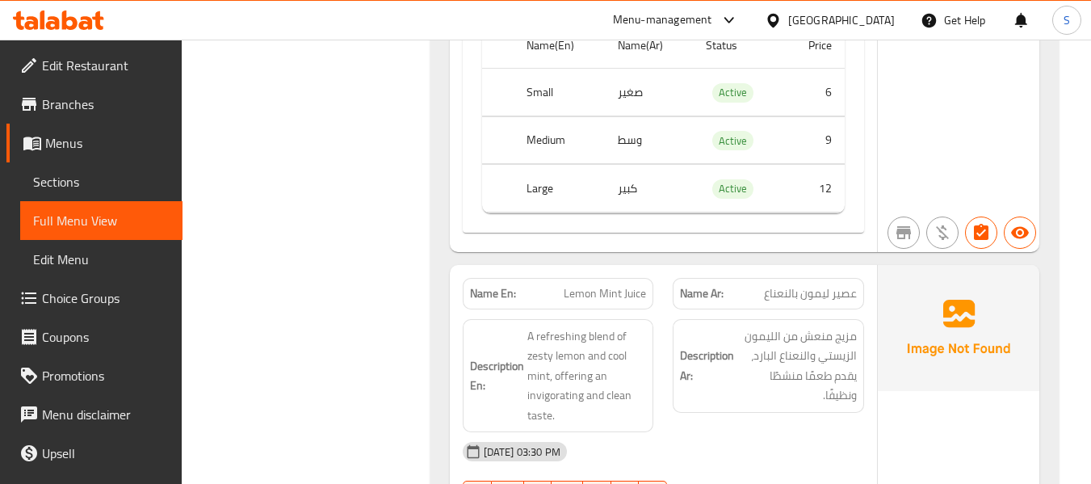
scroll to position [50360, 0]
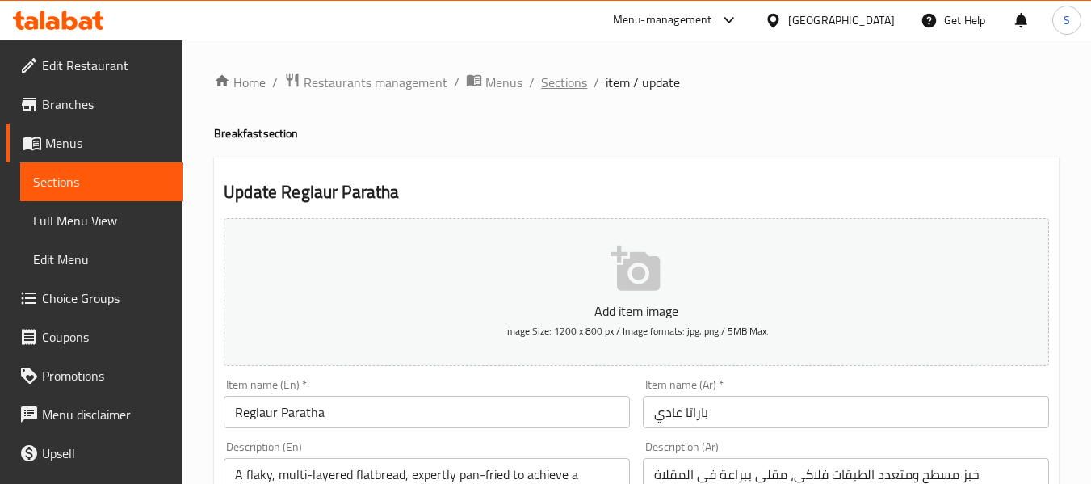
click at [559, 75] on span "Sections" at bounding box center [564, 82] width 46 height 19
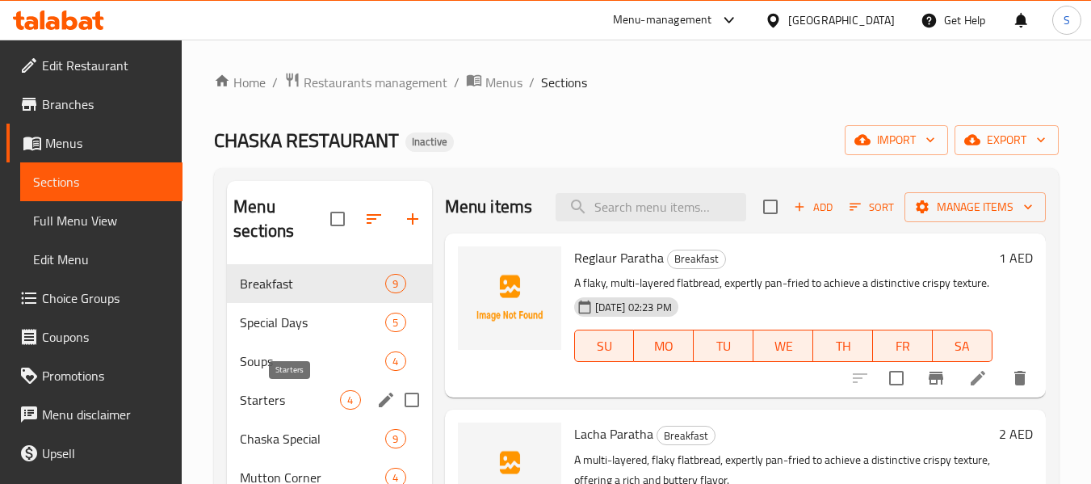
click at [283, 394] on span "Starters" at bounding box center [290, 399] width 100 height 19
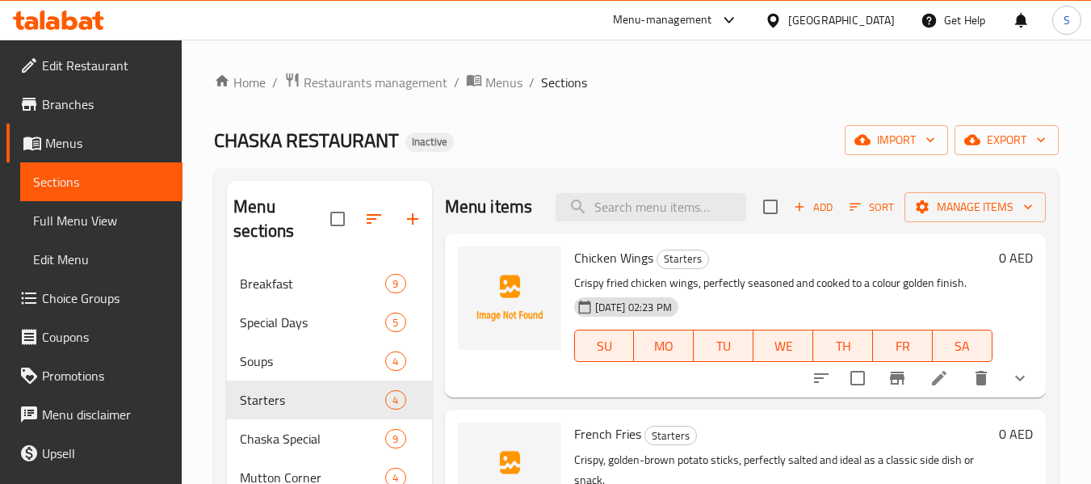
click at [569, 132] on div "CHASKA RESTAURANT Inactive import export" at bounding box center [636, 140] width 844 height 30
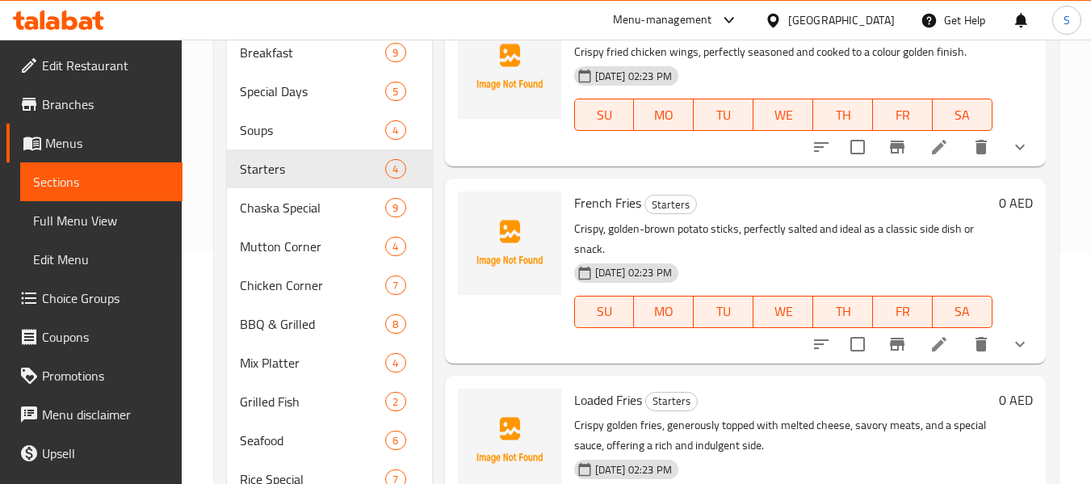
scroll to position [242, 0]
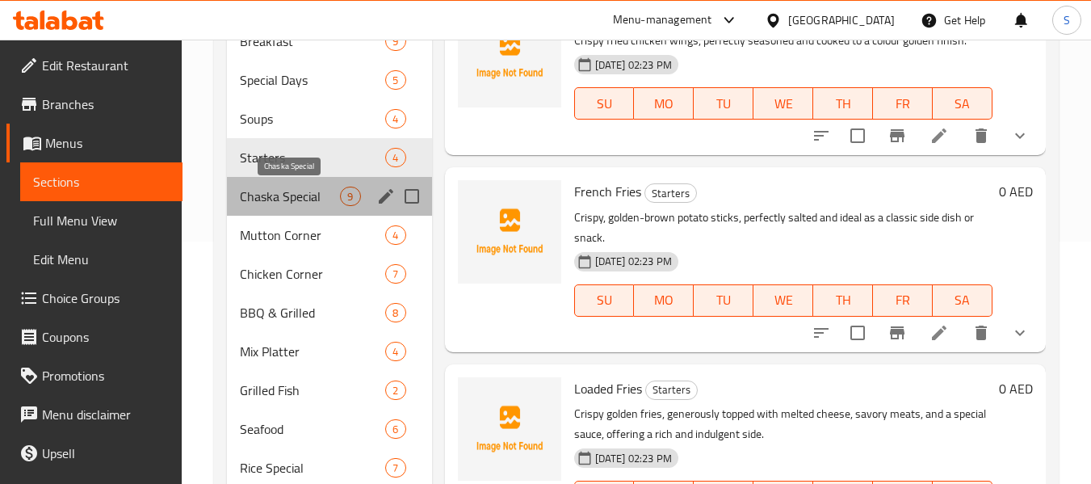
click at [287, 198] on span "Chaska Special" at bounding box center [290, 195] width 100 height 19
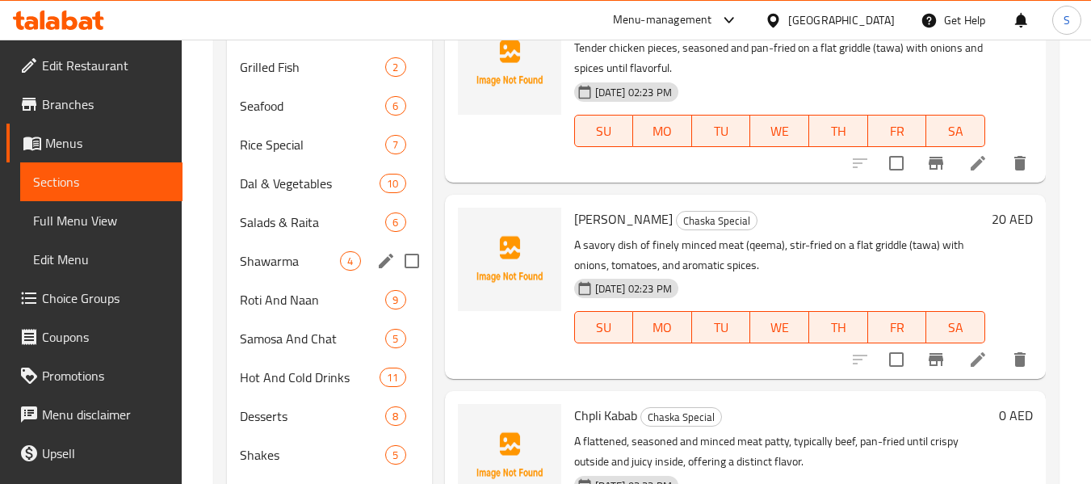
scroll to position [484, 0]
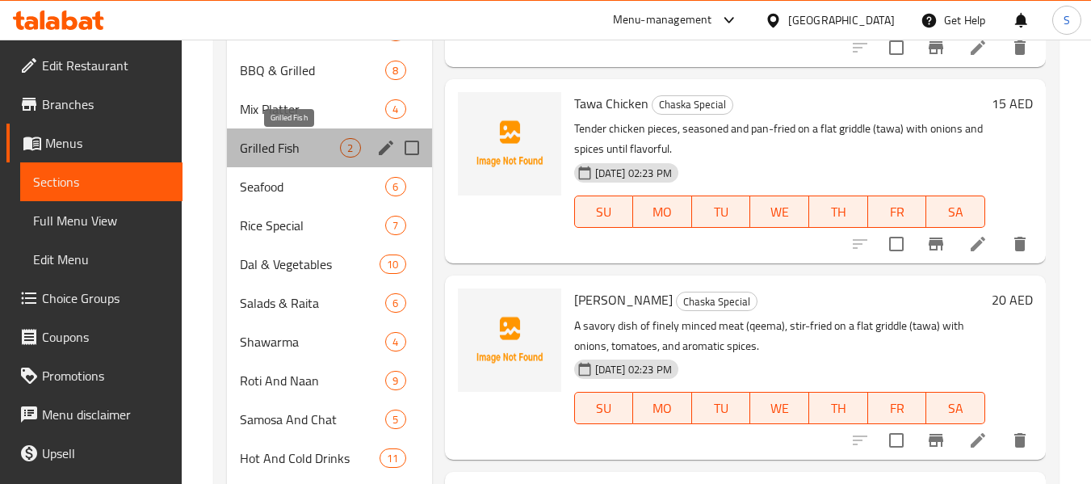
click at [305, 144] on span "Grilled Fish" at bounding box center [290, 147] width 100 height 19
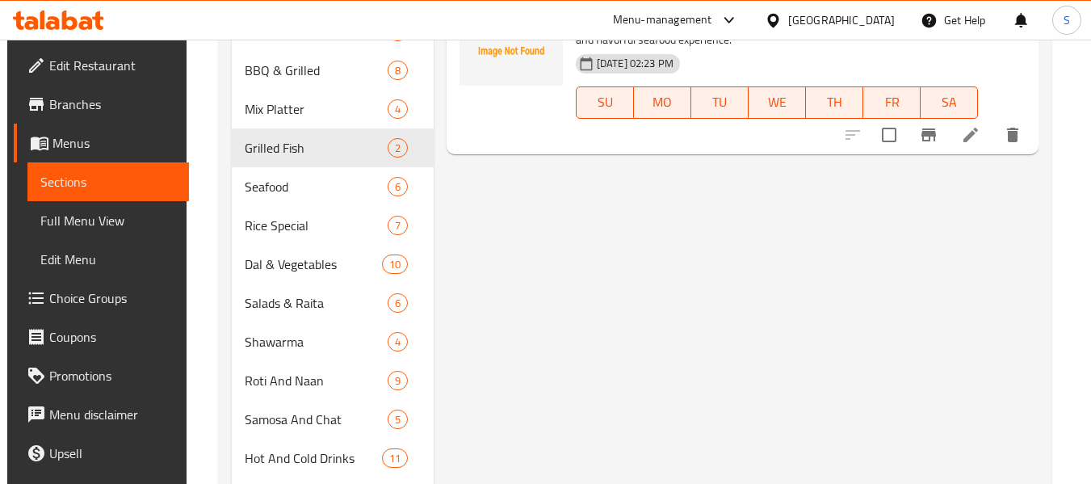
scroll to position [404, 0]
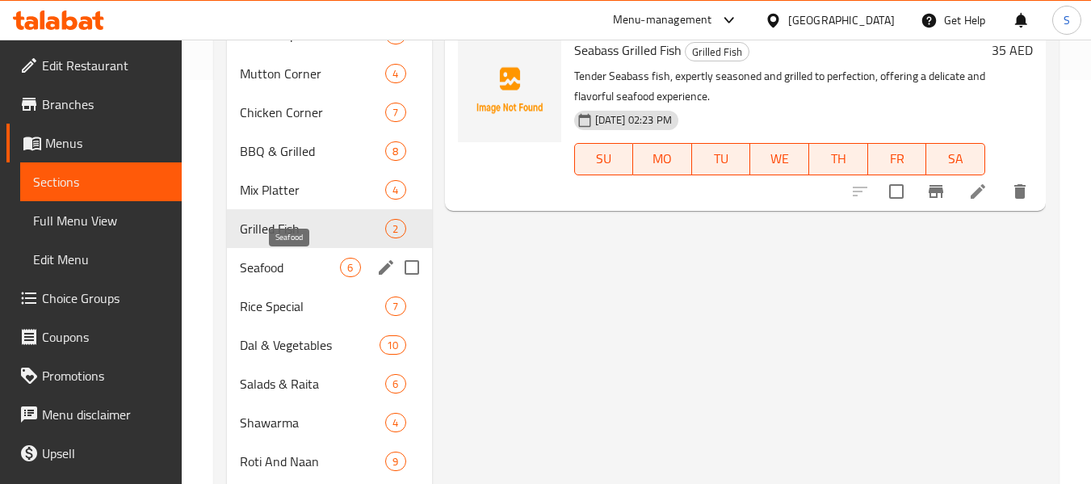
click at [314, 274] on span "Seafood" at bounding box center [290, 267] width 100 height 19
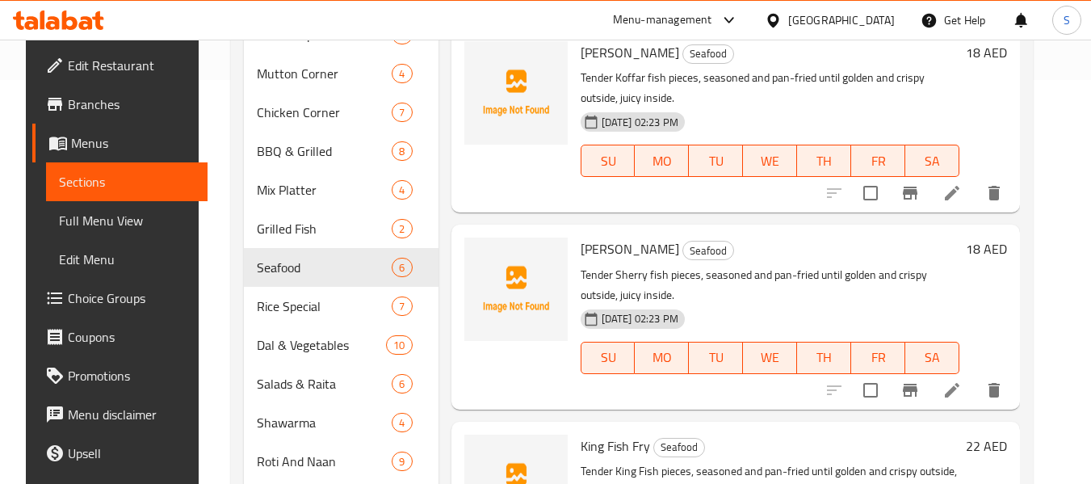
scroll to position [320, 0]
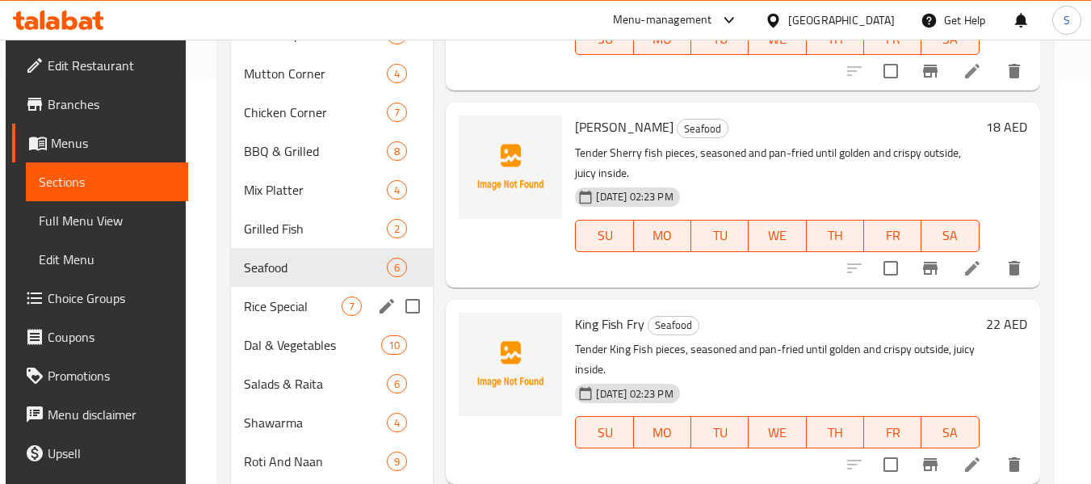
click at [300, 316] on div "Rice Special 7" at bounding box center [332, 306] width 202 height 39
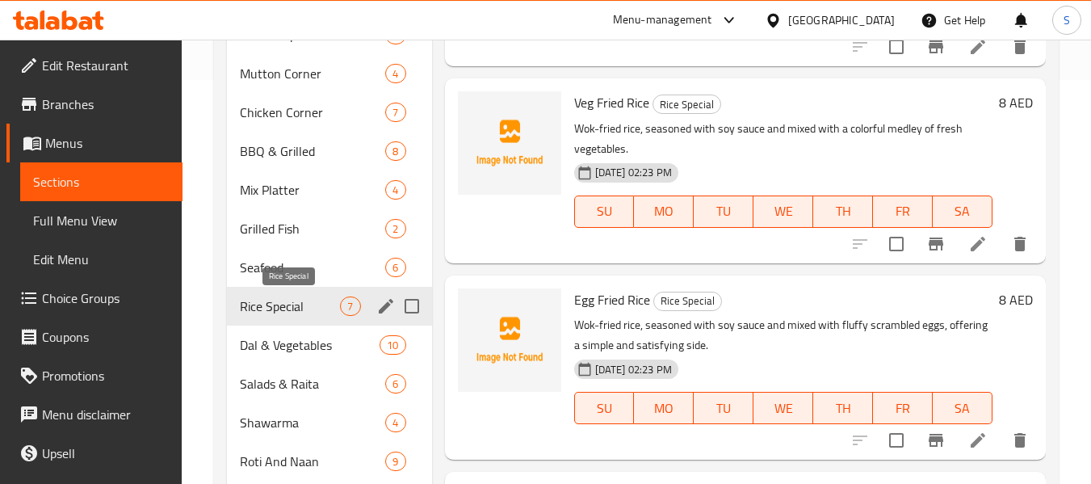
scroll to position [112, 0]
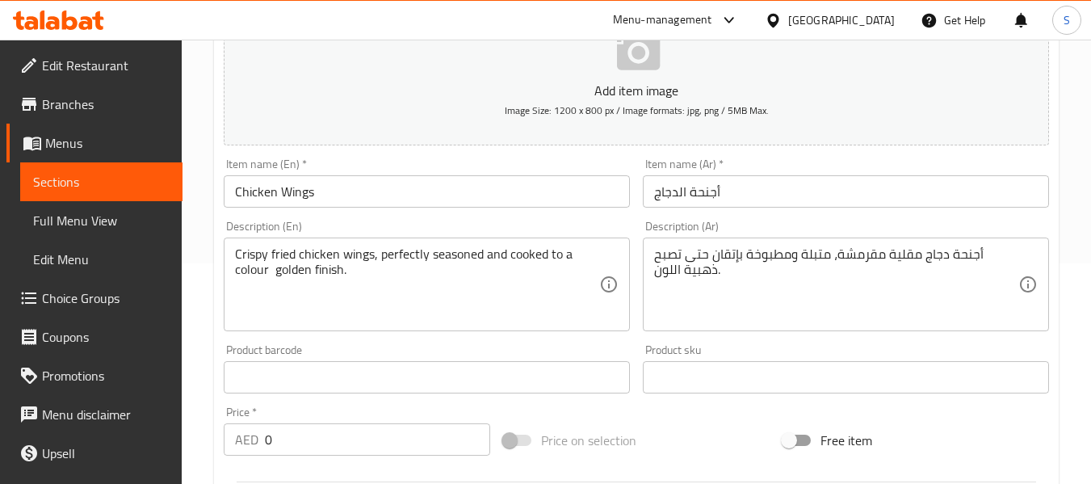
scroll to position [242, 0]
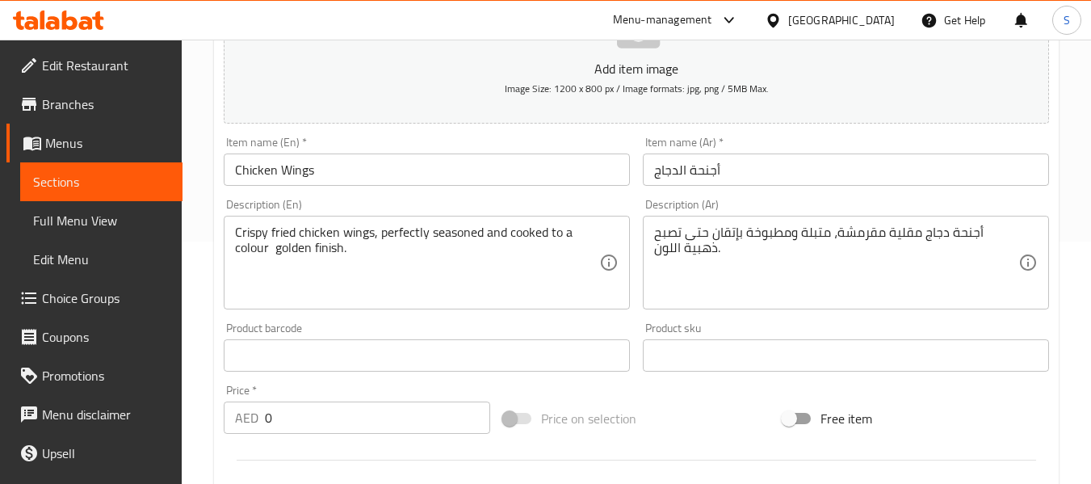
click at [273, 249] on textarea "Crispy fried chicken wings, perfectly seasoned and cooked to a colour golden fi…" at bounding box center [417, 262] width 364 height 77
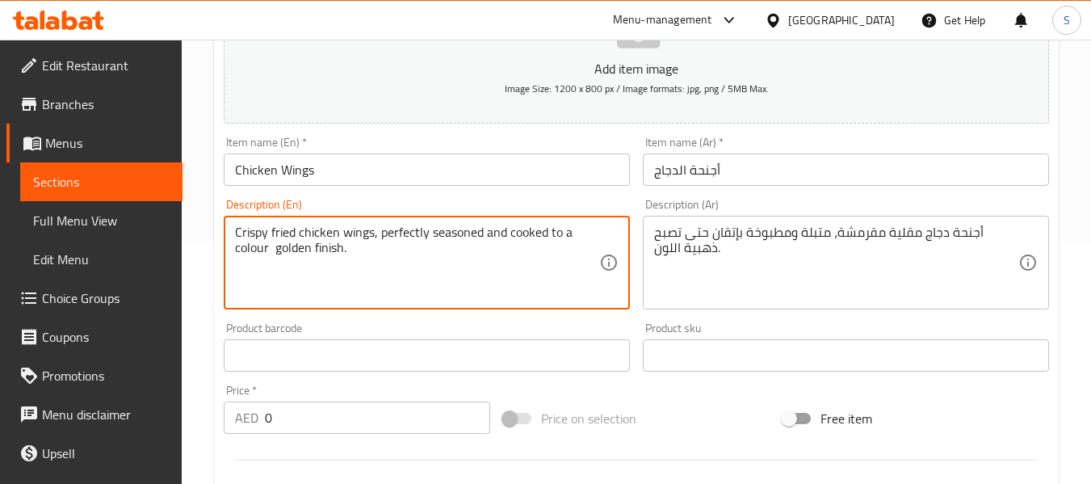
click at [273, 249] on textarea "Crispy fried chicken wings, perfectly seasoned and cooked to a colour golden fi…" at bounding box center [417, 262] width 364 height 77
click at [732, 231] on textarea "أجنحة دجاج مقلية مقرمشة، متبلة ومطبوخة بإتقان حتى تصبح ذهبية اللون." at bounding box center [836, 262] width 364 height 77
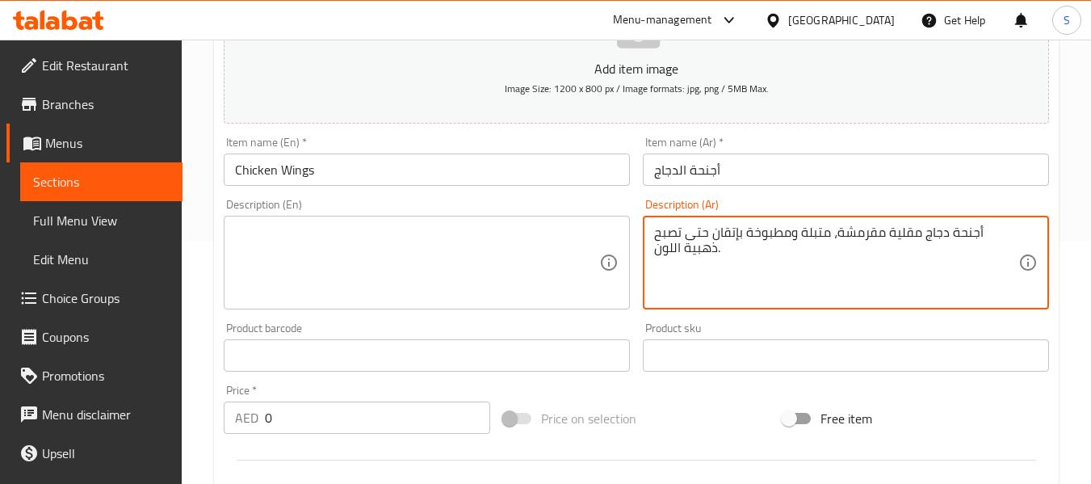
click at [732, 231] on textarea "أجنحة دجاج مقلية مقرمشة، متبلة ومطبوخة بإتقان حتى تصبح ذهبية اللون." at bounding box center [836, 262] width 364 height 77
click at [771, 166] on input "أجنحة الدجاج" at bounding box center [846, 169] width 406 height 32
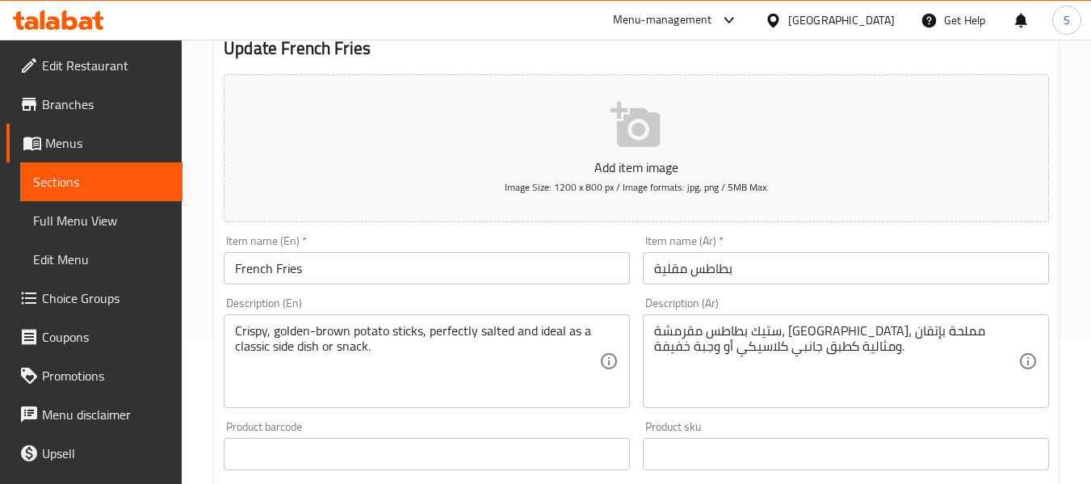
scroll to position [161, 0]
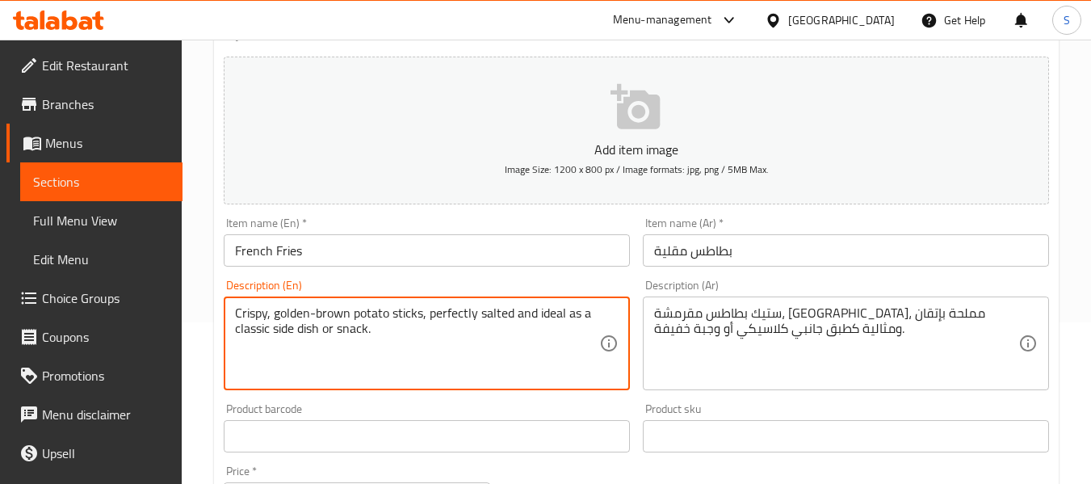
click at [467, 312] on textarea "Crispy, golden-brown potato sticks, perfectly salted and ideal as a classic sid…" at bounding box center [417, 343] width 364 height 77
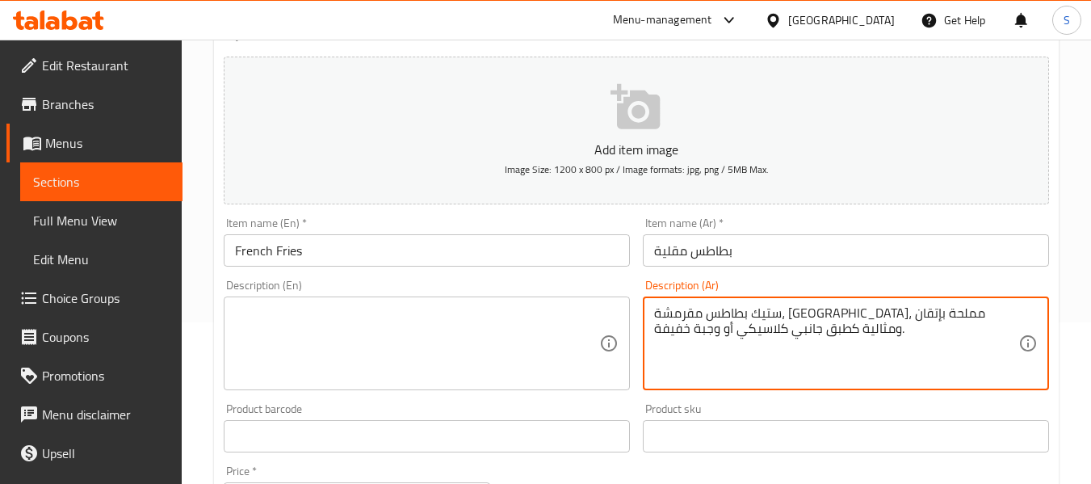
click at [767, 316] on textarea "ستيك بطاطس مقرمشة، [GEOGRAPHIC_DATA]، مملحة بإتقان ومثالية كطبق جانبي كلاسيكي أ…" at bounding box center [836, 343] width 364 height 77
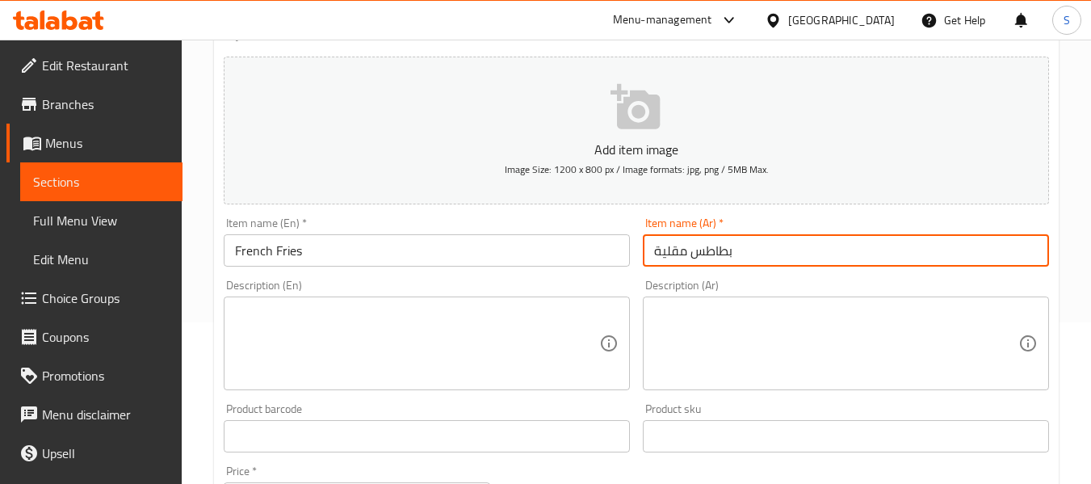
click at [755, 237] on input "بطاطس مقلية" at bounding box center [846, 250] width 406 height 32
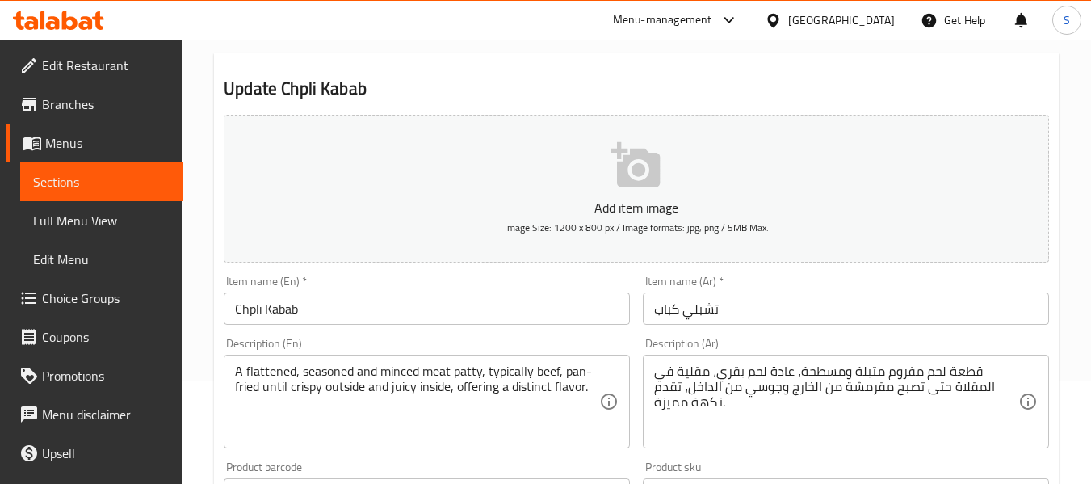
scroll to position [161, 0]
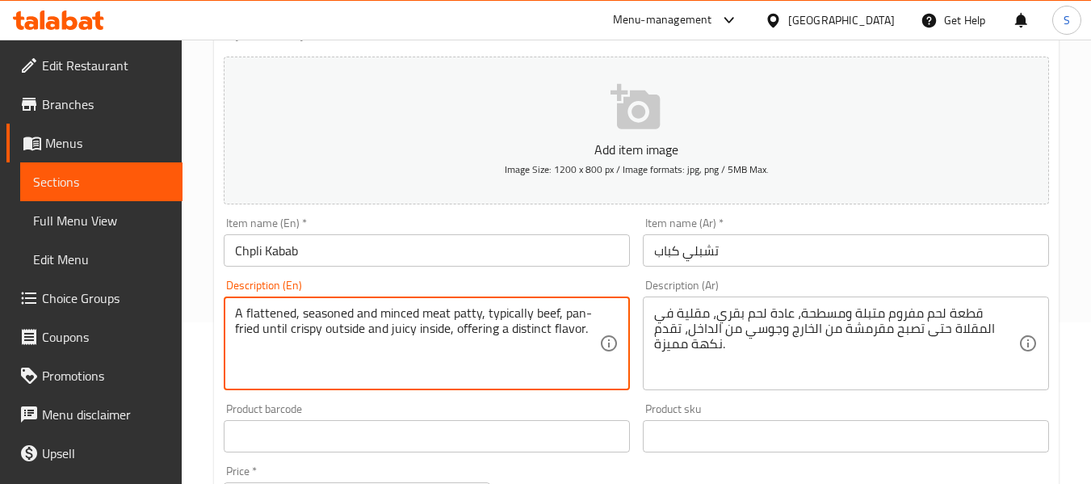
click at [373, 359] on textarea "A flattened, seasoned and minced meat patty, typically beef, pan-fried until cr…" at bounding box center [417, 343] width 364 height 77
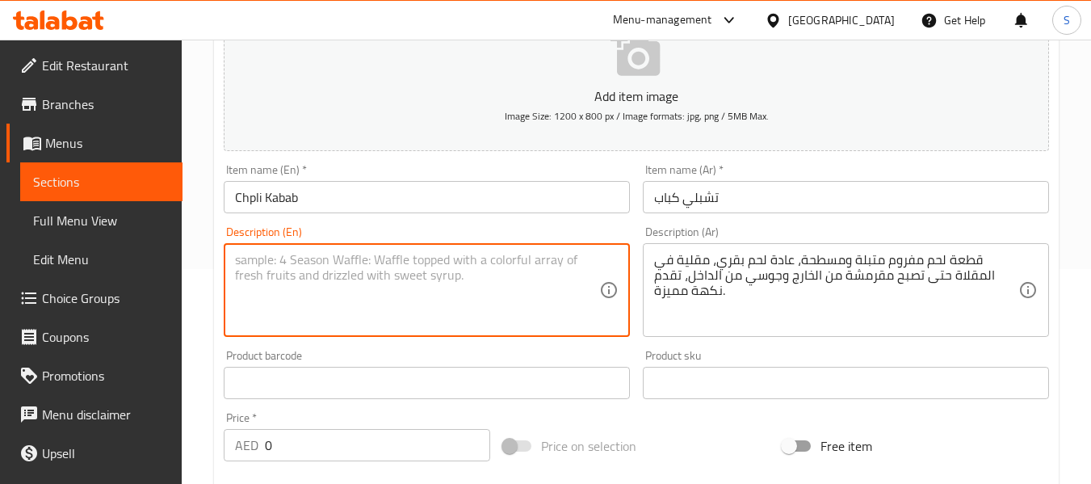
scroll to position [242, 0]
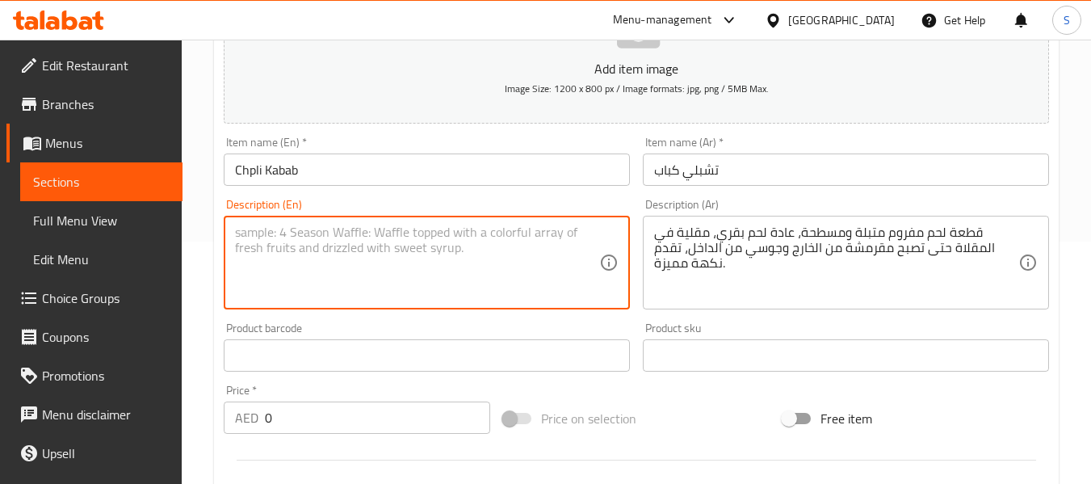
click at [800, 221] on div "قطعة لحم مفروم متبلة ومسطحة، عادة لحم بقري، مقلية في المقلاة حتى تصبح مقرمشة من…" at bounding box center [846, 263] width 406 height 94
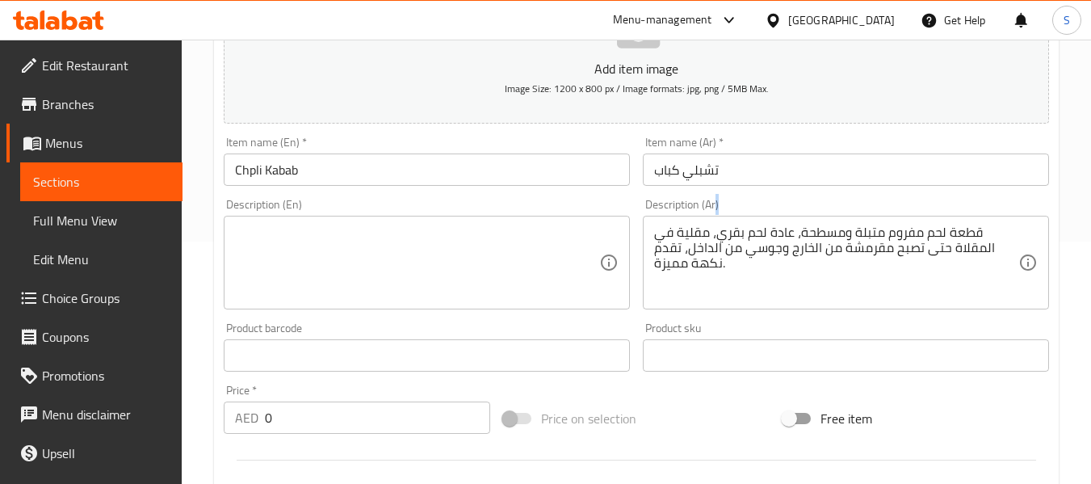
click at [800, 221] on div "قطعة لحم مفروم متبلة ومسطحة، عادة لحم بقري، مقلية في المقلاة حتى تصبح مقرمشة من…" at bounding box center [846, 263] width 406 height 94
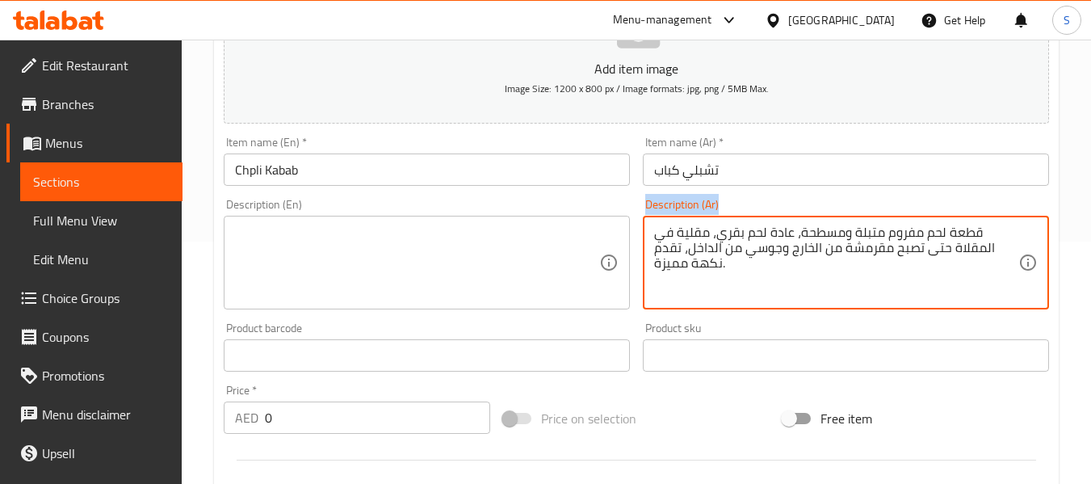
click at [800, 221] on div "قطعة لحم مفروم متبلة ومسطحة، عادة لحم بقري، مقلية في المقلاة حتى تصبح مقرمشة من…" at bounding box center [846, 263] width 406 height 94
click at [698, 234] on textarea "قطعة لحم مفروم متبلة ومسطحة، عادة لحم بقري، مقلية في المقلاة حتى تصبح مقرمشة من…" at bounding box center [836, 262] width 364 height 77
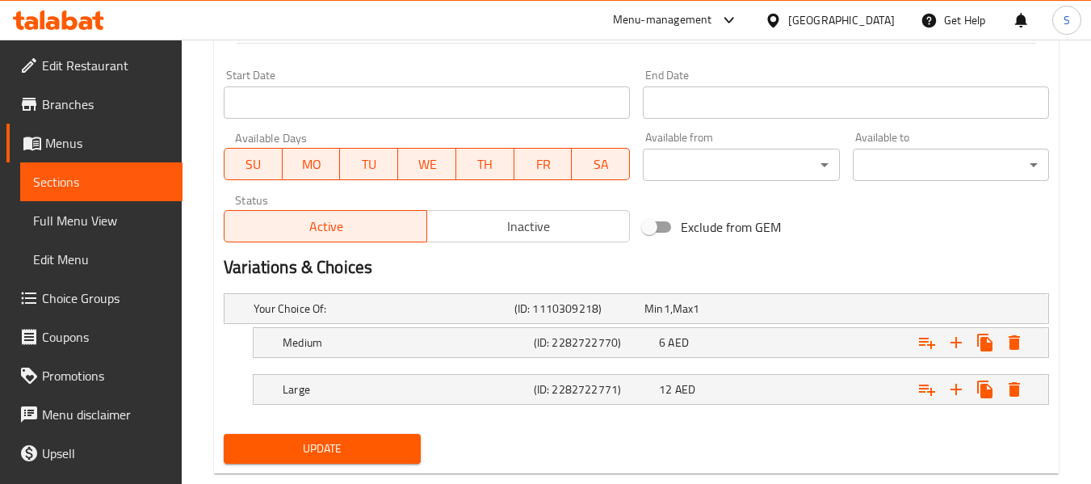
scroll to position [693, 0]
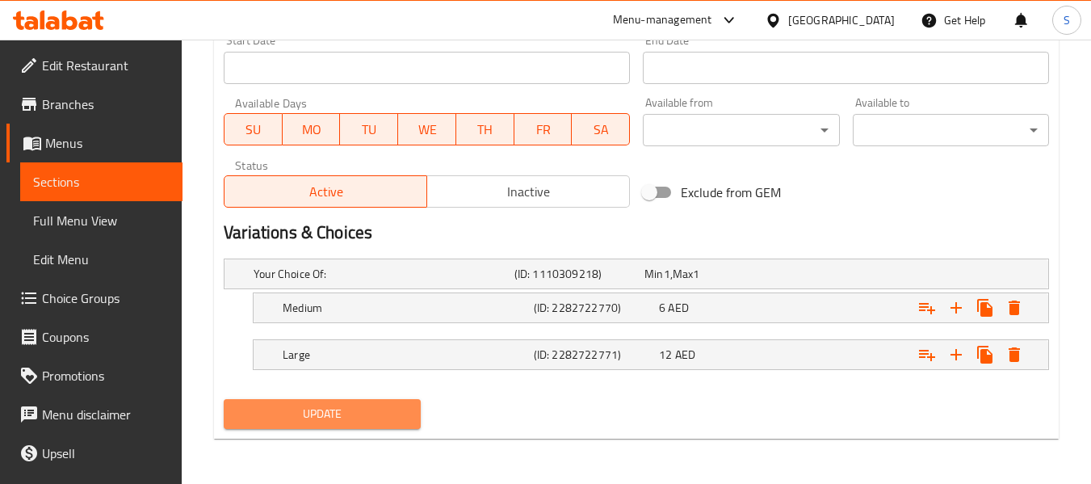
click at [345, 418] on span "Update" at bounding box center [322, 414] width 170 height 20
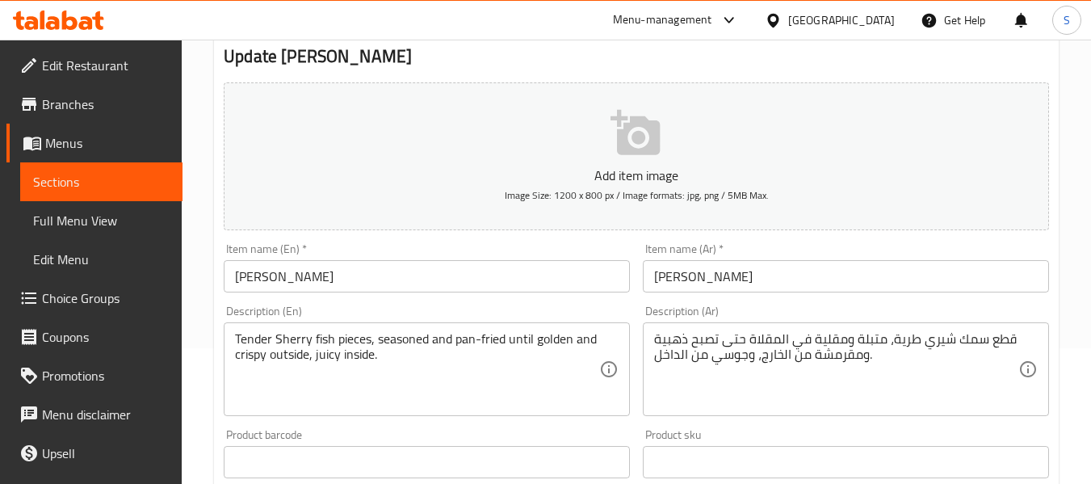
scroll to position [161, 0]
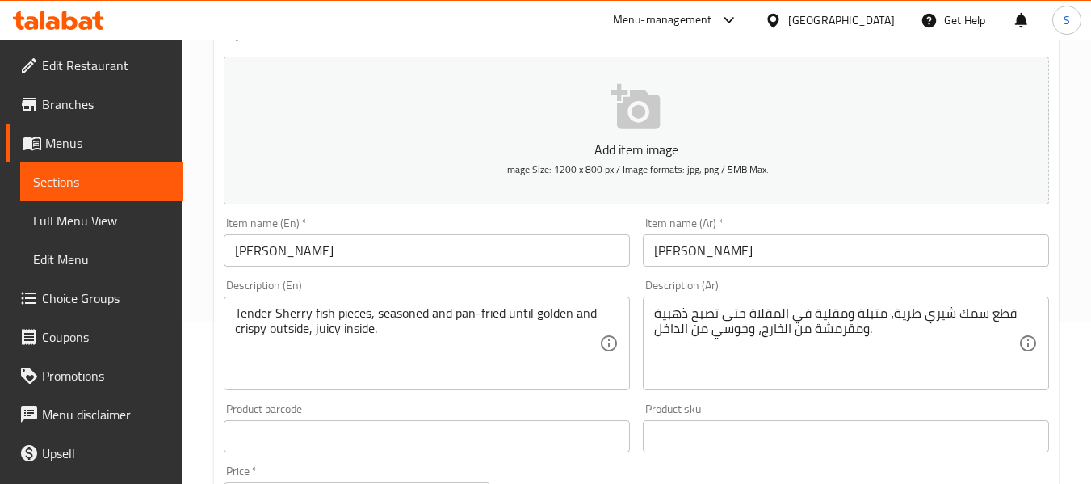
click at [701, 253] on input "[PERSON_NAME]" at bounding box center [846, 250] width 406 height 32
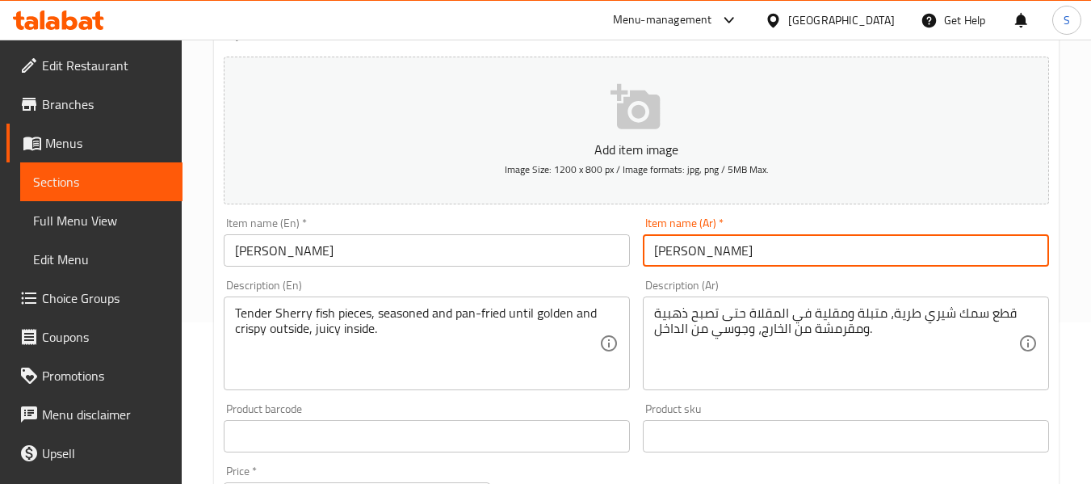
click at [701, 253] on input "[PERSON_NAME]" at bounding box center [846, 250] width 406 height 32
paste input "ع"
type input "شعري مقلي"
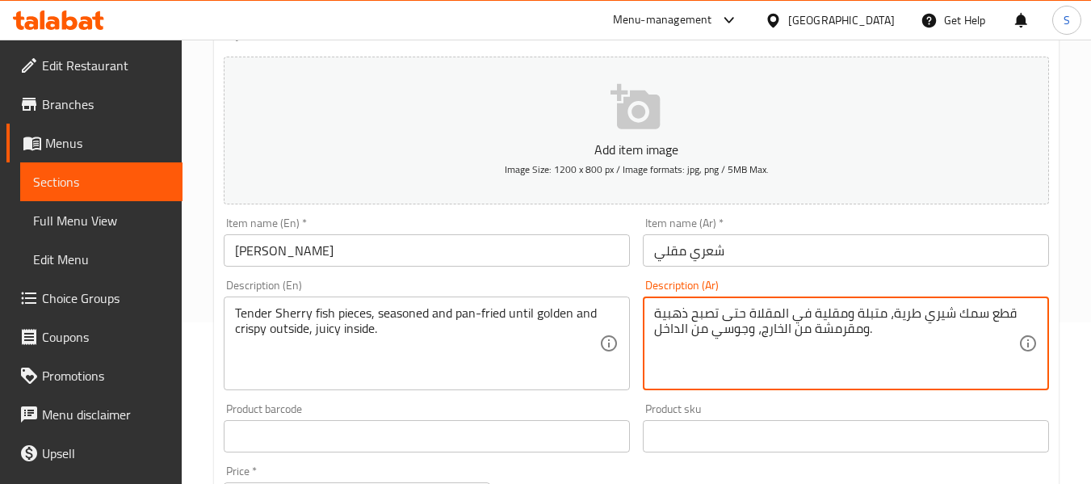
click at [934, 316] on textarea "قطع سمك شيري طرية، متبلة ومقلية في المقلاة حتى تصبح ذهبية ومقرمشة من الخارج، وج…" at bounding box center [836, 343] width 364 height 77
paste textarea "ع"
type textarea "قطع سمك شعري طرية، متبلة ومقلية في المقلاة حتى تصبح ذهبية ومقرمشة من الخارج، وج…"
click at [931, 258] on input "شعري مقلي" at bounding box center [846, 250] width 406 height 32
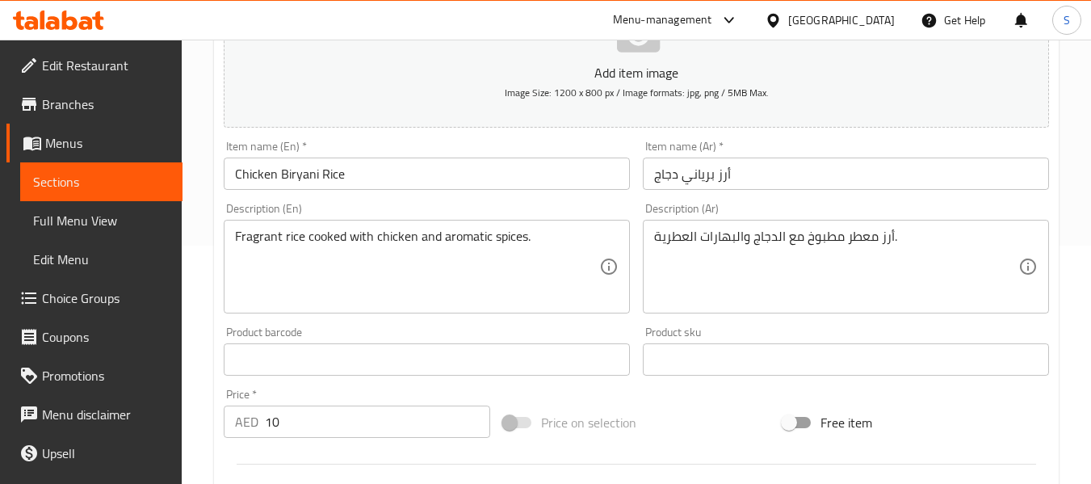
scroll to position [242, 0]
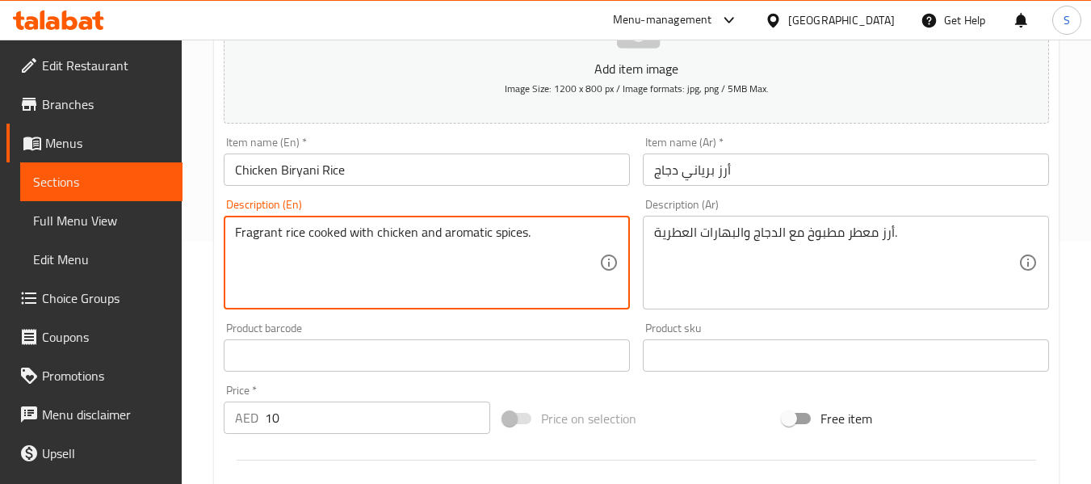
click at [405, 242] on textarea "Fragrant rice cooked with chicken and aromatic spices." at bounding box center [417, 262] width 364 height 77
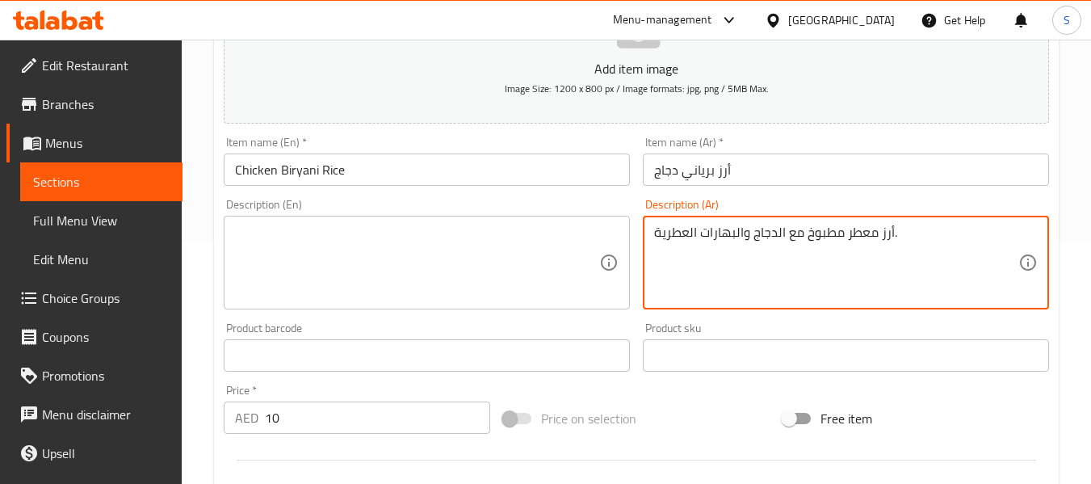
click at [707, 235] on textarea "أرز معطر مطبوخ مع الدجاج والبهارات العطرية." at bounding box center [836, 262] width 364 height 77
click at [707, 182] on input "أرز برياني دجاج" at bounding box center [846, 169] width 406 height 32
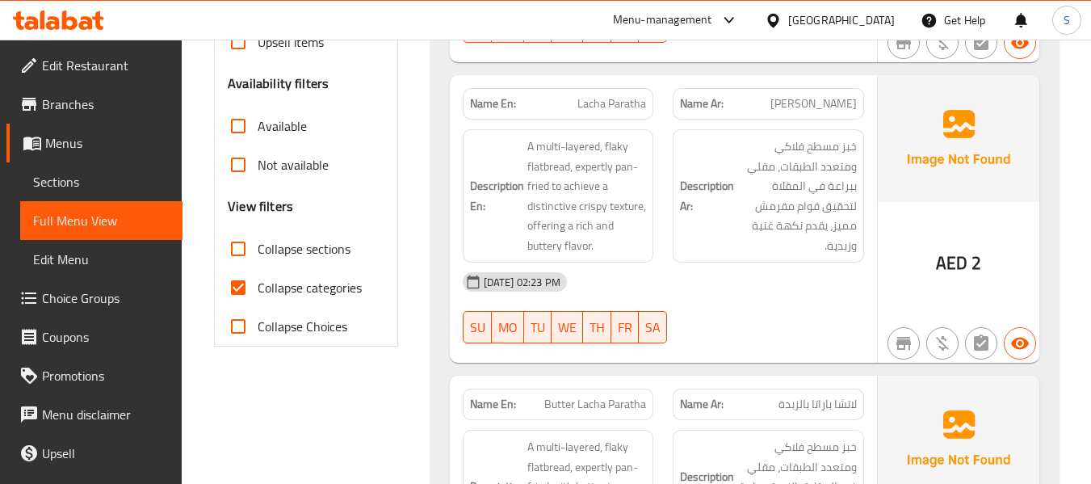
scroll to position [484, 0]
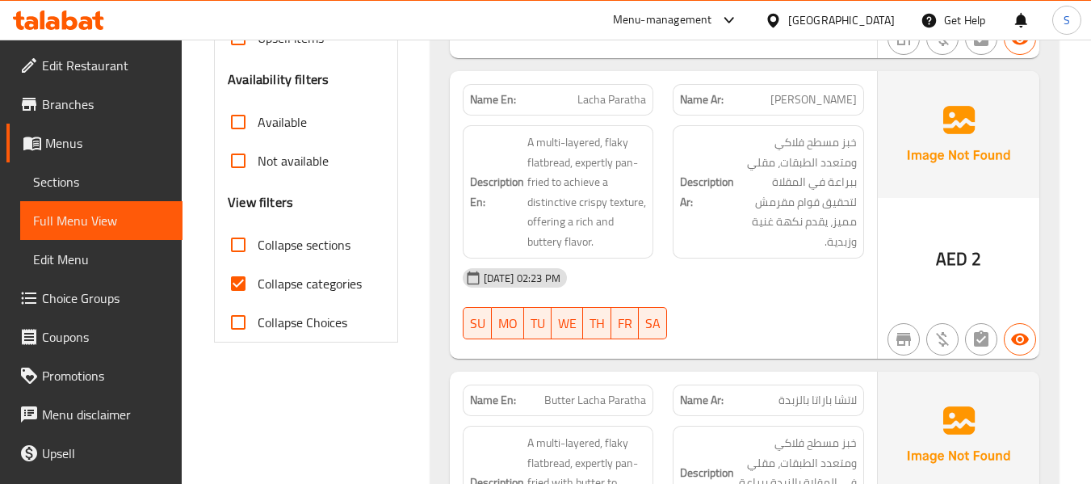
drag, startPoint x: 276, startPoint y: 287, endPoint x: 581, endPoint y: 309, distance: 305.9
click at [276, 287] on span "Collapse categories" at bounding box center [310, 283] width 104 height 19
click at [258, 287] on input "Collapse categories" at bounding box center [238, 283] width 39 height 39
checkbox input "false"
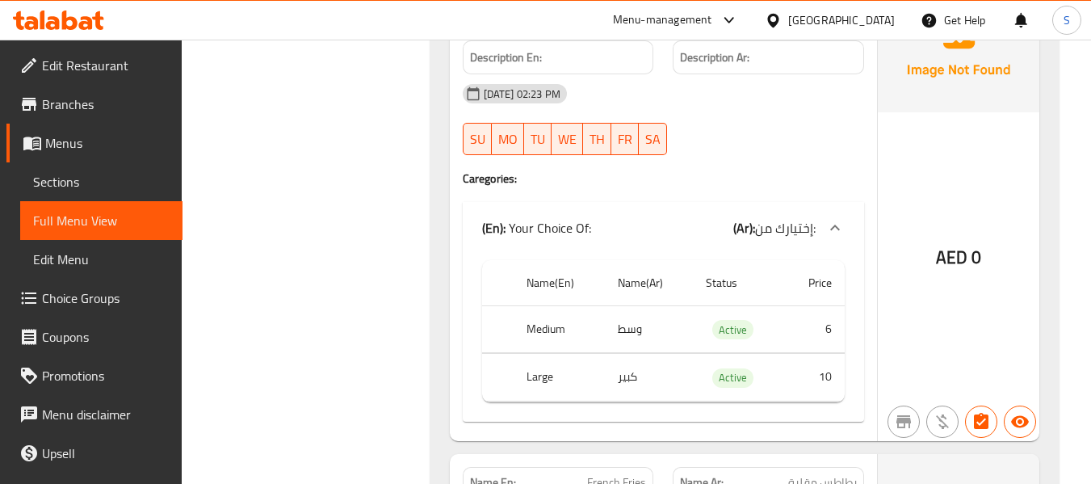
scroll to position [7847, 0]
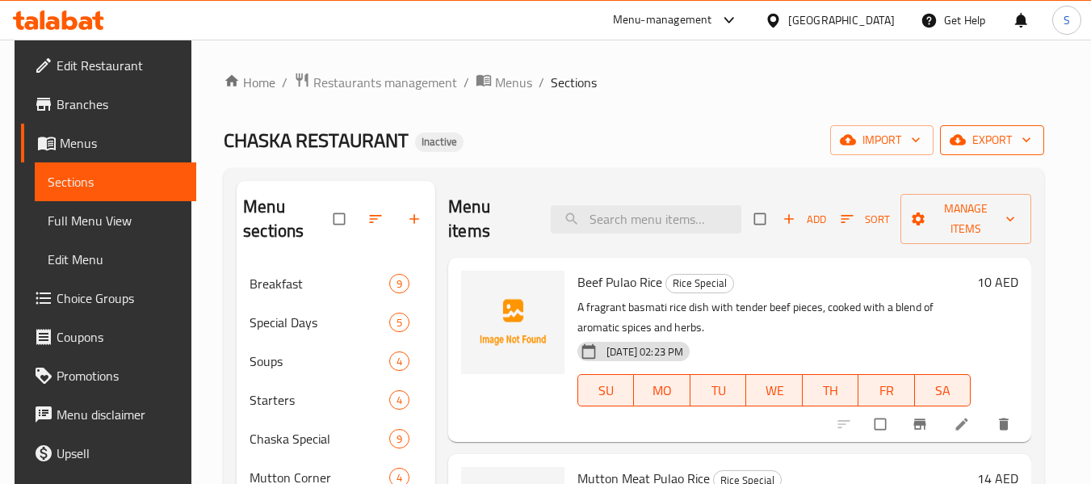
click at [1014, 139] on span "export" at bounding box center [992, 140] width 78 height 20
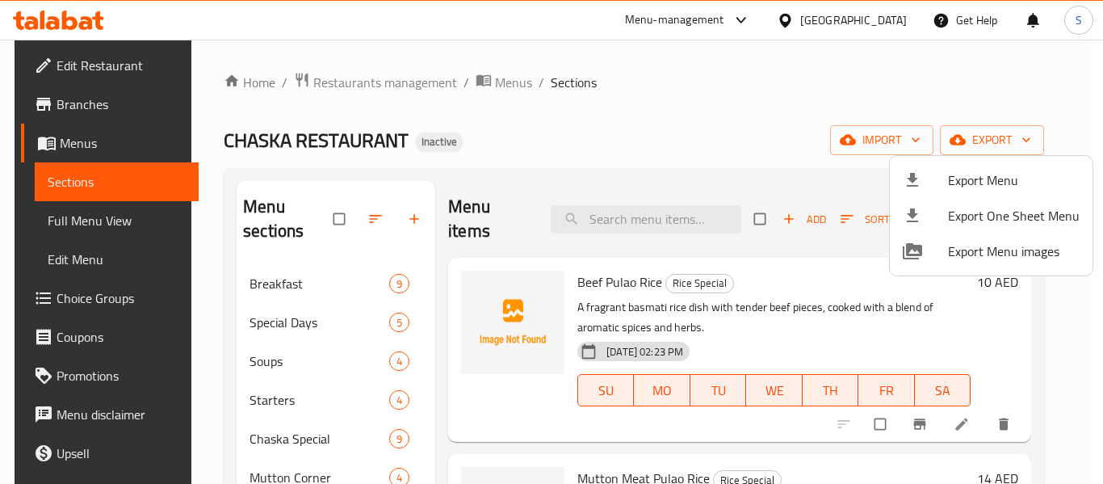
click at [983, 162] on li "Export Menu" at bounding box center [991, 180] width 203 height 36
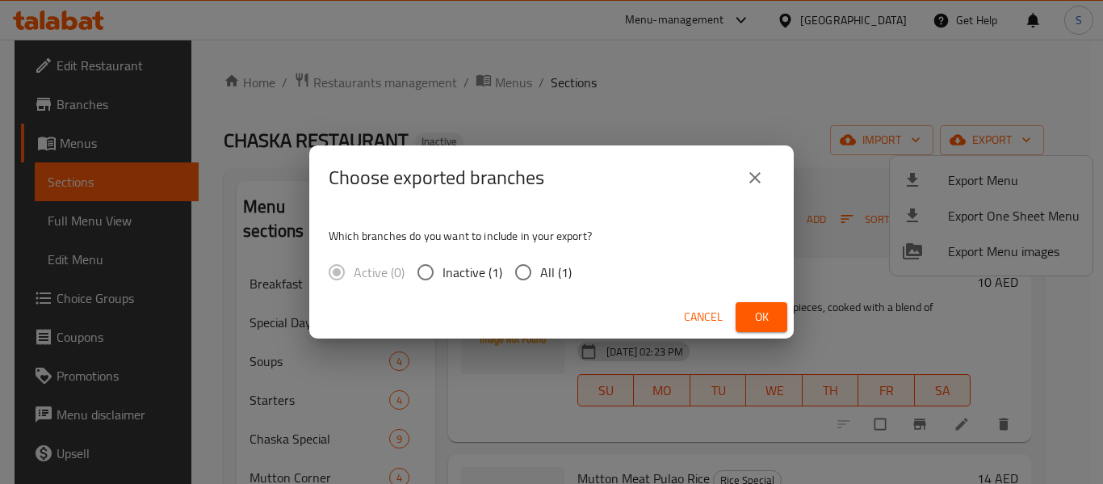
click at [543, 273] on span "All (1)" at bounding box center [555, 271] width 31 height 19
click at [540, 273] on input "All (1)" at bounding box center [523, 272] width 34 height 34
radio input "true"
click at [754, 314] on span "Ok" at bounding box center [761, 317] width 26 height 20
